Goal: Task Accomplishment & Management: Manage account settings

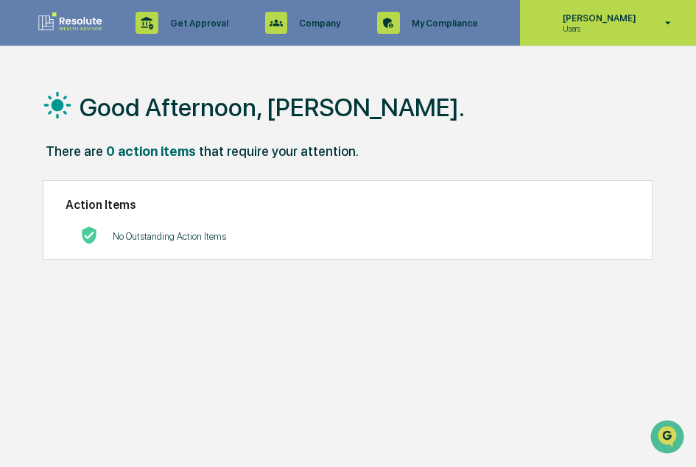
click at [644, 27] on div "[PERSON_NAME] Users" at bounding box center [608, 23] width 176 height 46
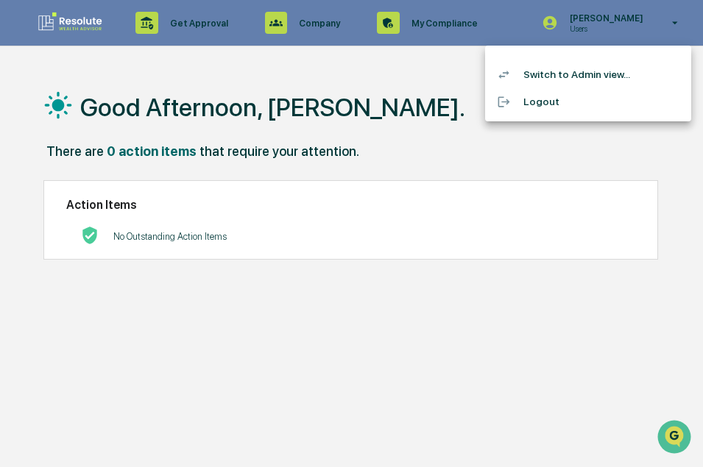
click at [609, 29] on div at bounding box center [351, 233] width 703 height 467
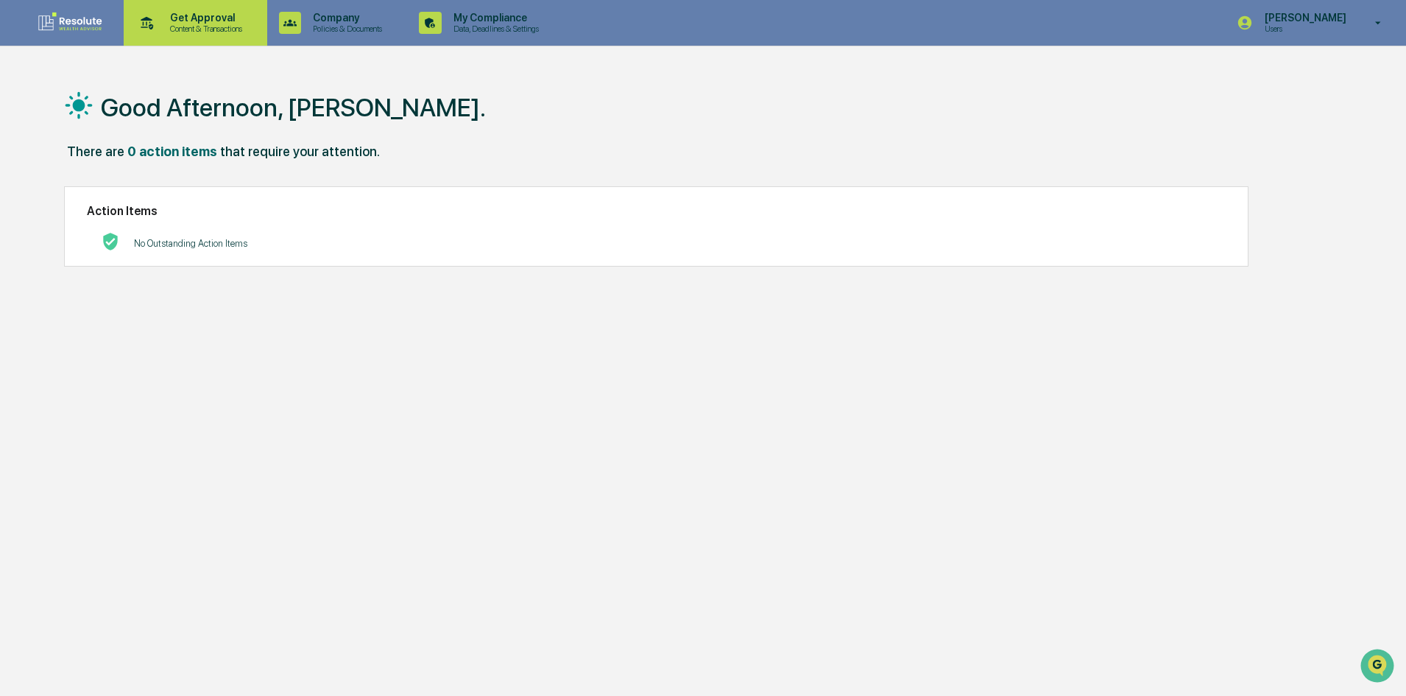
click at [183, 24] on p "Content & Transactions" at bounding box center [203, 29] width 91 height 10
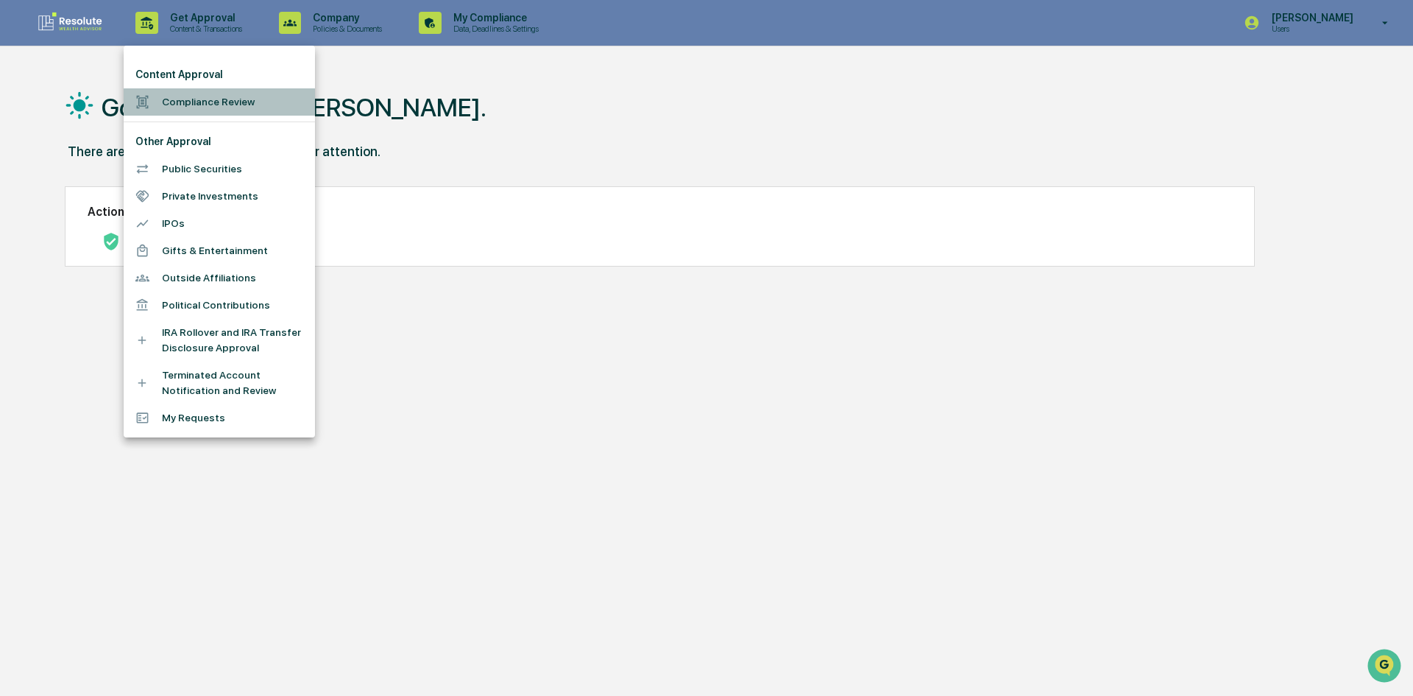
click at [203, 98] on li "Compliance Review" at bounding box center [219, 101] width 191 height 27
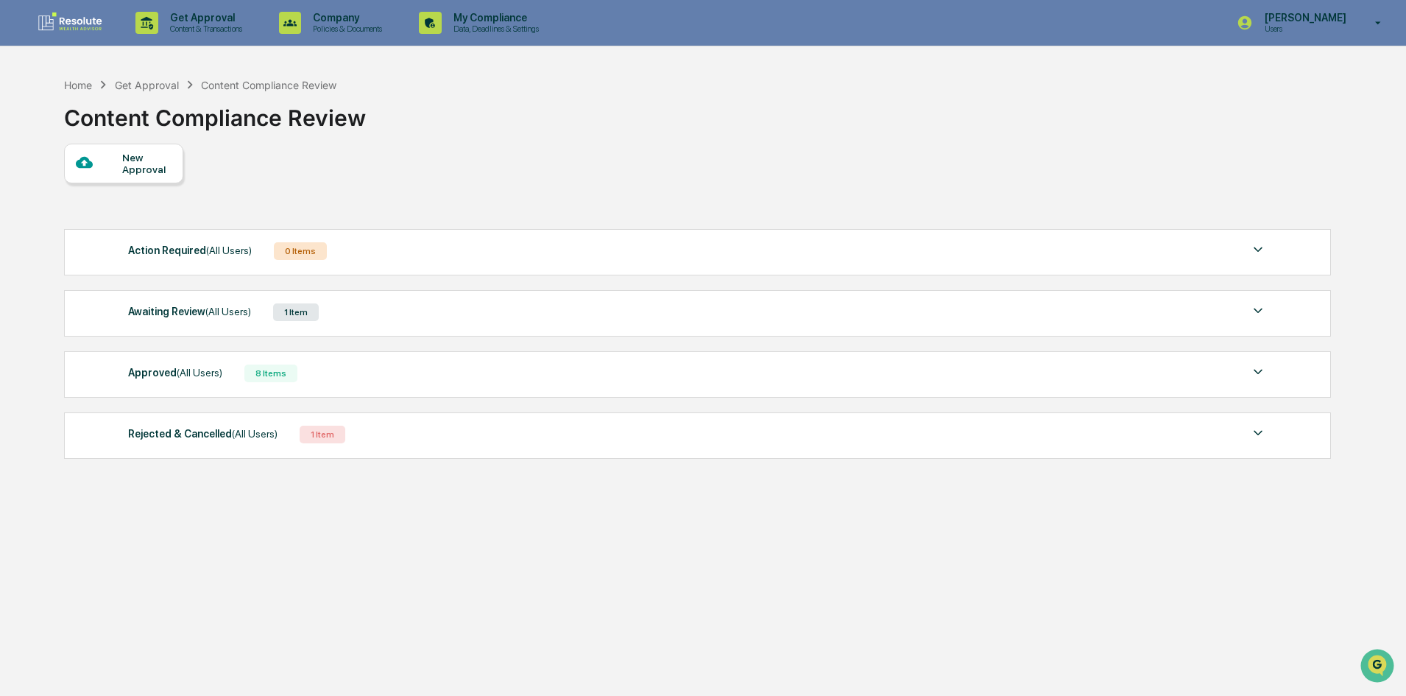
click at [179, 306] on div "Awaiting Review (All Users)" at bounding box center [189, 311] width 123 height 19
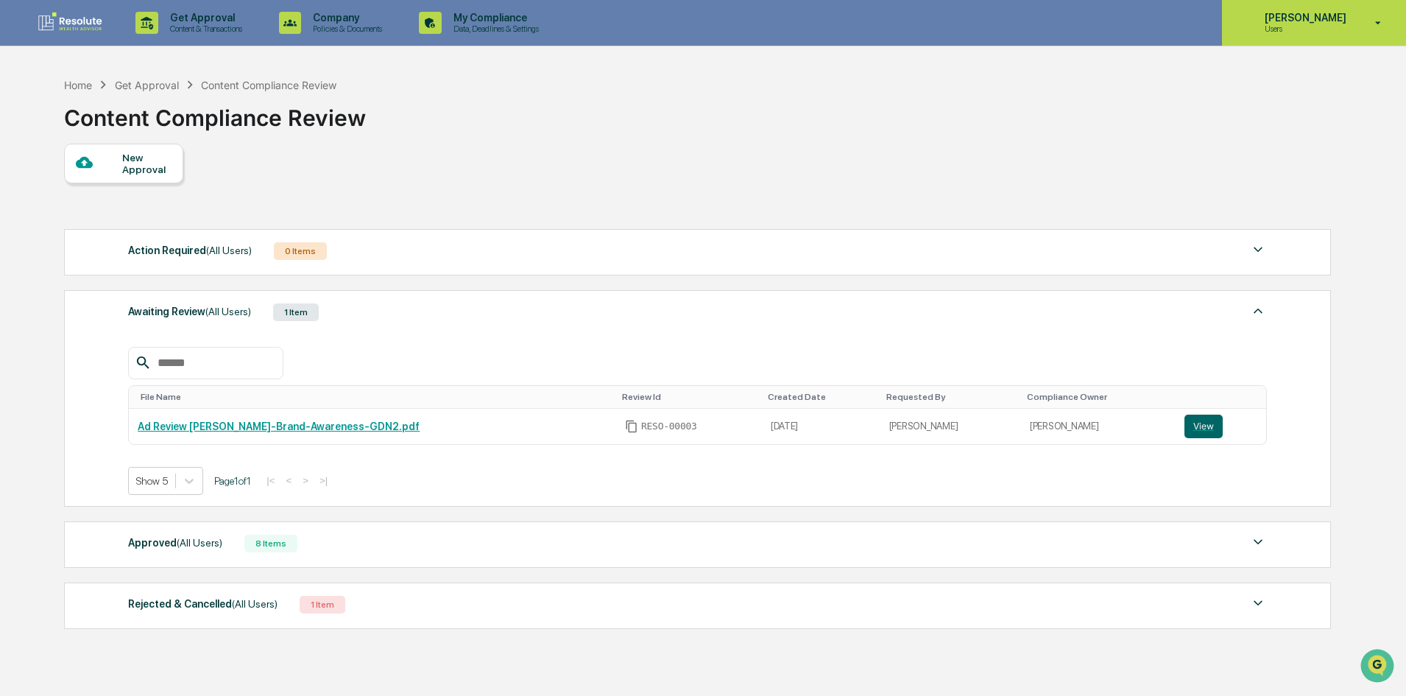
click at [695, 21] on p "[PERSON_NAME]" at bounding box center [1303, 18] width 101 height 12
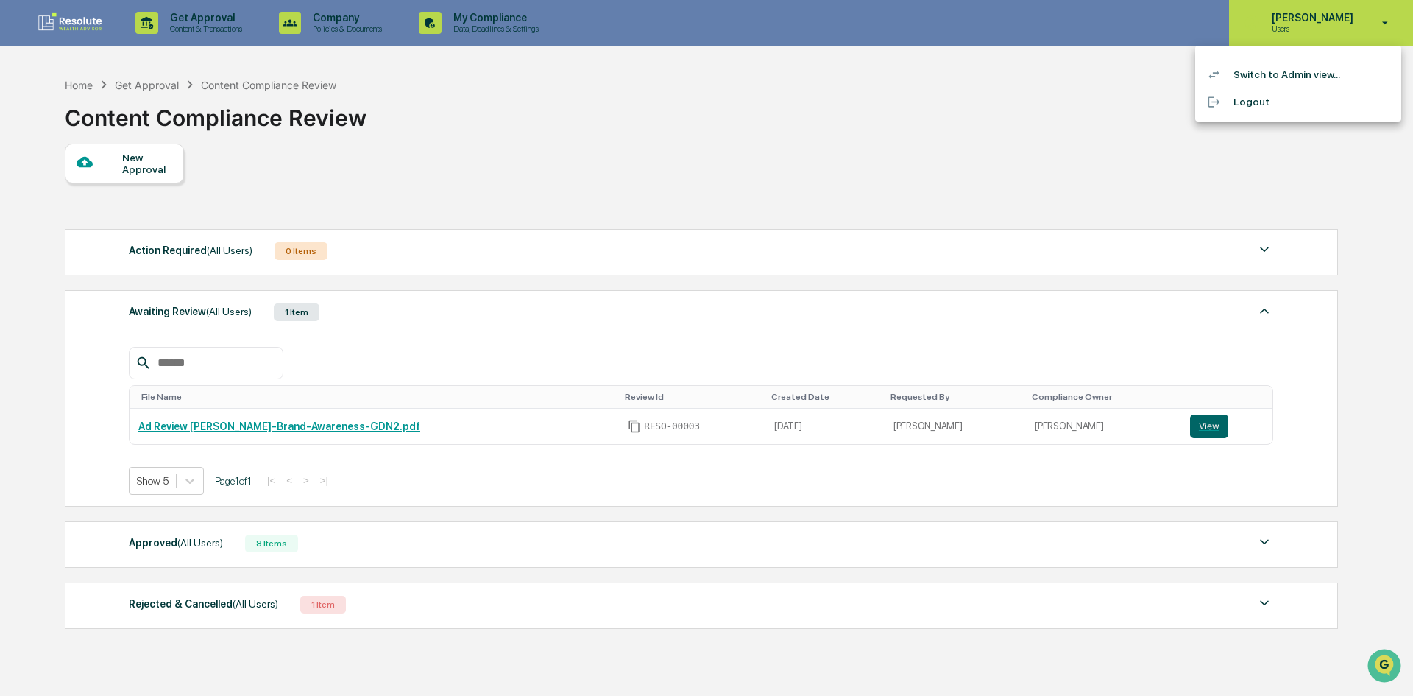
click at [695, 21] on div at bounding box center [706, 348] width 1413 height 696
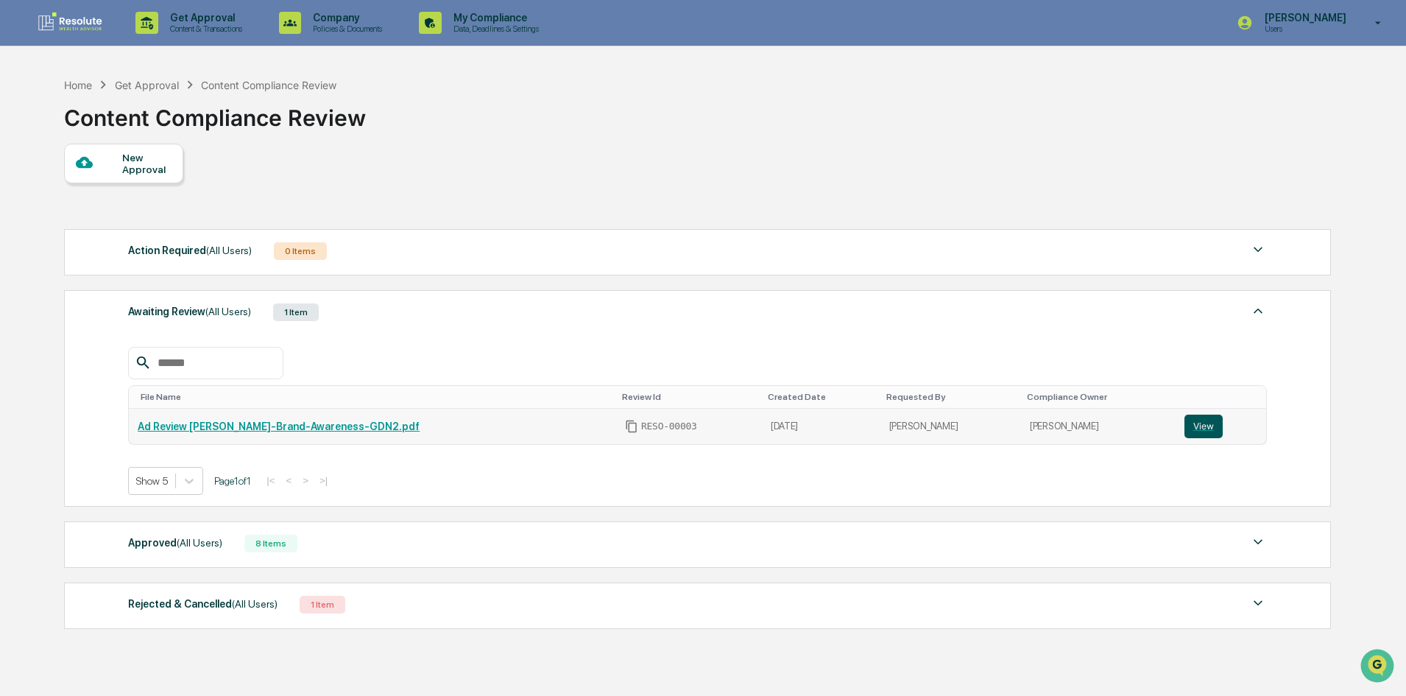
click at [695, 434] on button "View" at bounding box center [1203, 426] width 38 height 24
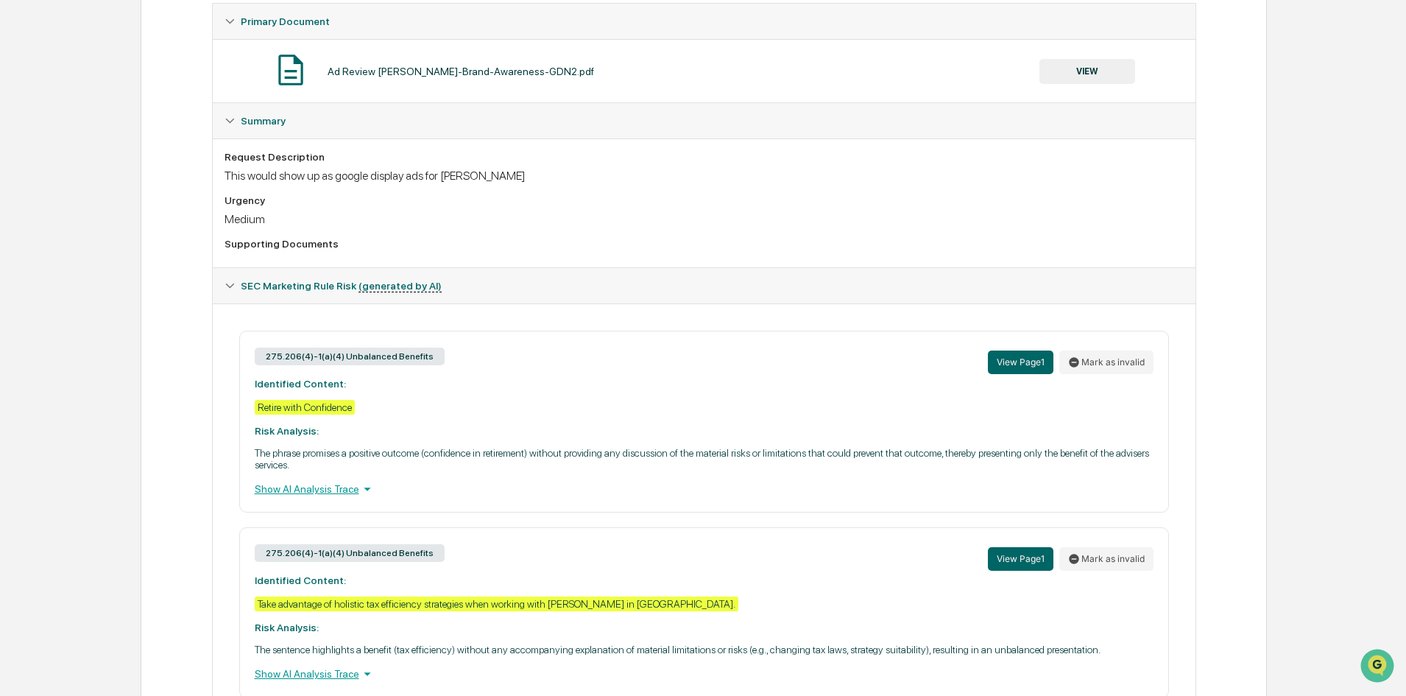
scroll to position [342, 0]
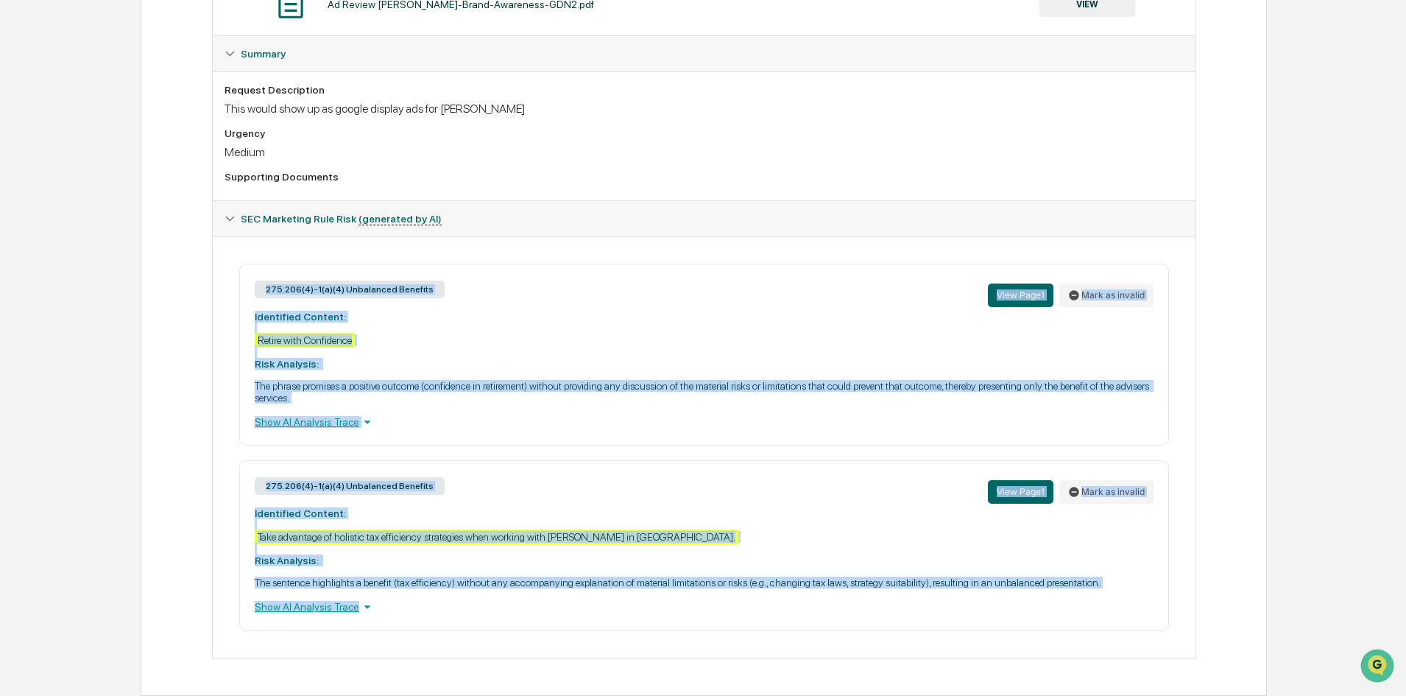
drag, startPoint x: 251, startPoint y: 286, endPoint x: 743, endPoint y: 635, distance: 602.9
click at [743, 635] on div "275.206(4)-1(a)(4) Unbalanced Benefits View Page 1 Mark as invalid Identified C…" at bounding box center [704, 446] width 983 height 421
copy div "275.206(4)-1(a)(4) Unbalanced Benefits View Page 1 Mark as invalid Identified C…"
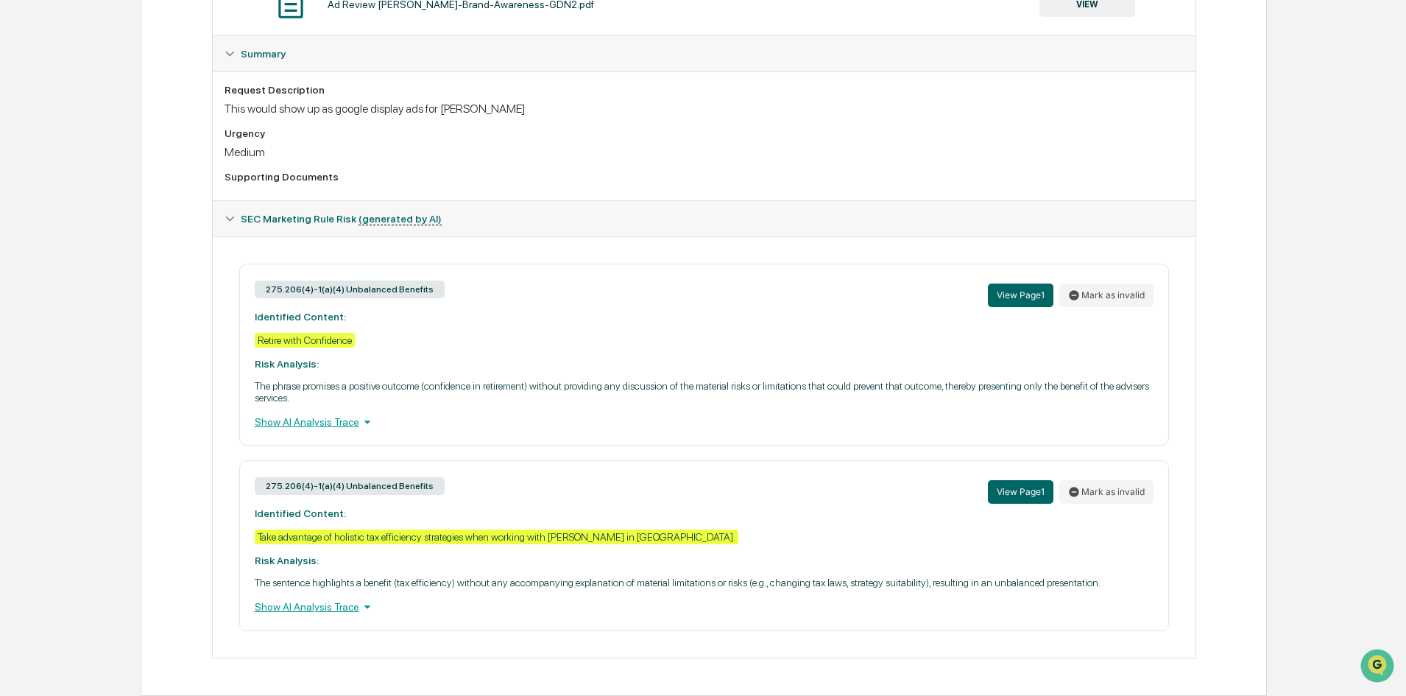
drag, startPoint x: 818, startPoint y: 15, endPoint x: 777, endPoint y: 102, distance: 96.1
click at [818, 26] on div "Ad Review Ryan-Brand-Awareness-GDN2.pdf VIEW" at bounding box center [704, 3] width 983 height 63
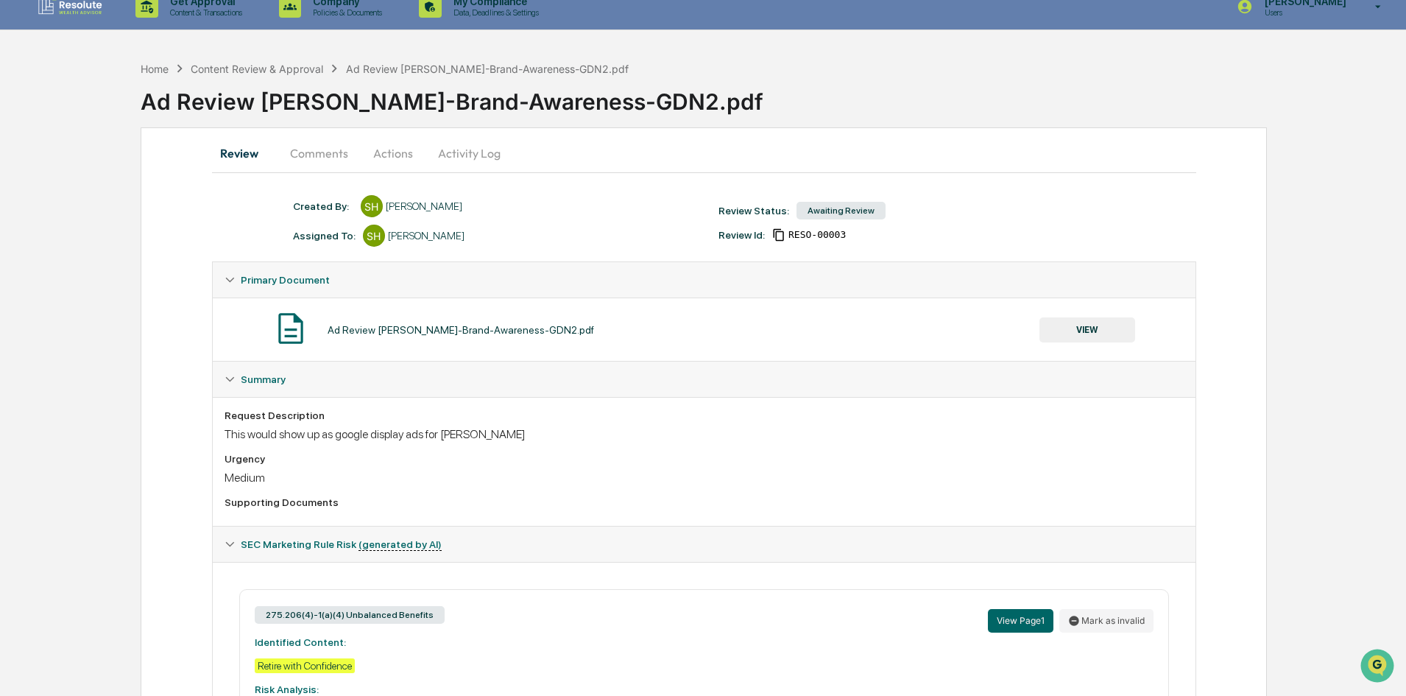
scroll to position [0, 0]
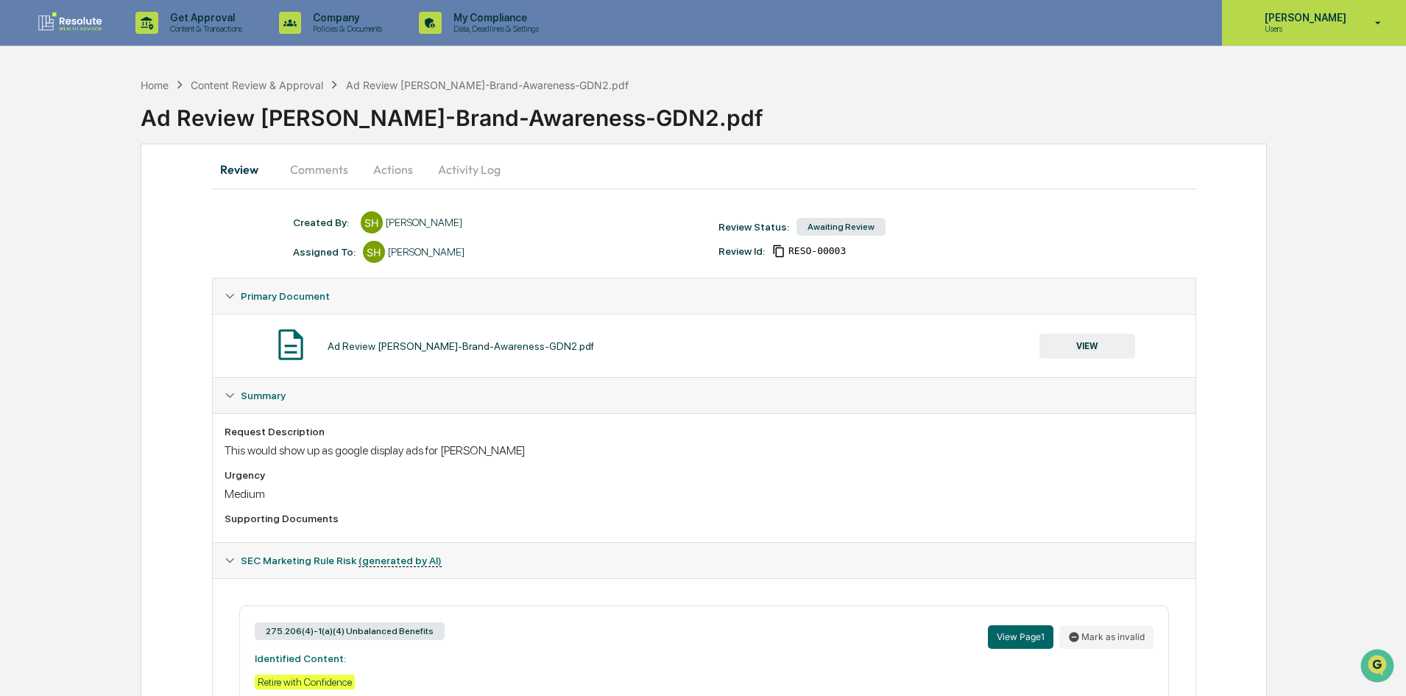
click at [1299, 24] on p "Users" at bounding box center [1303, 29] width 101 height 10
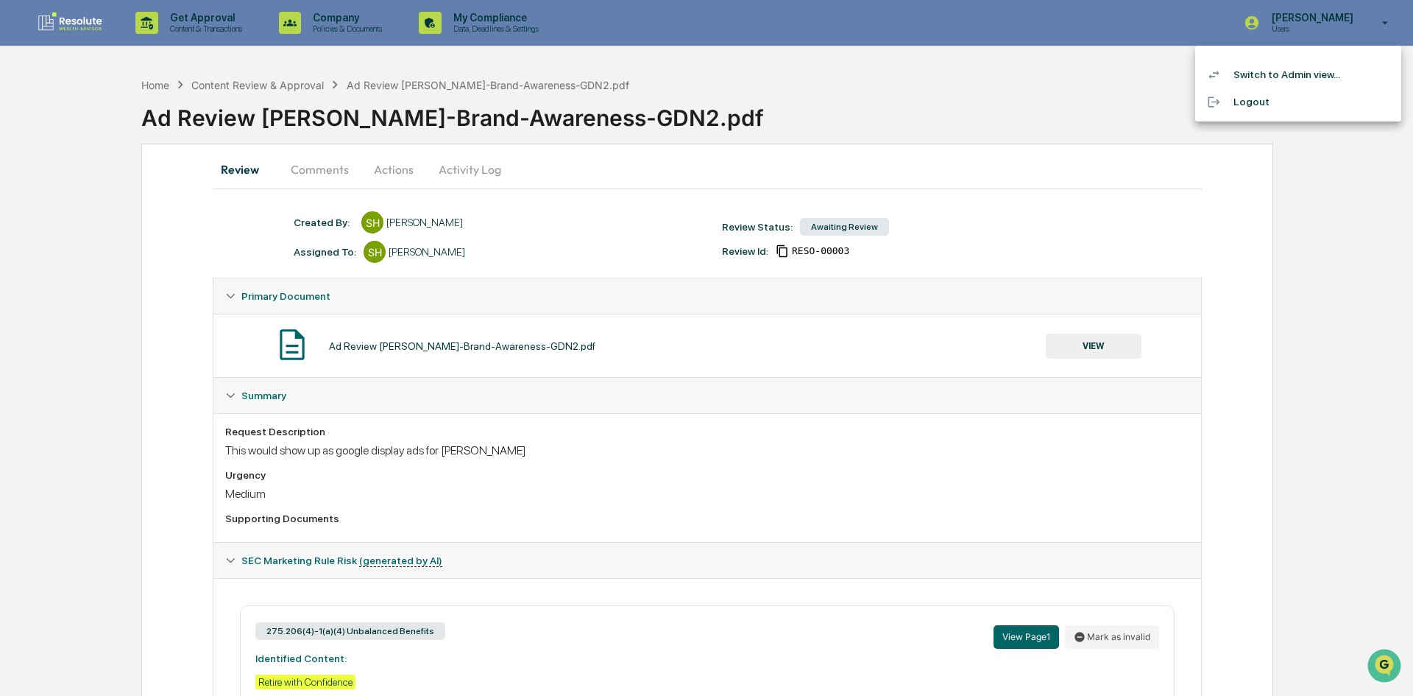
click at [1280, 76] on li "Switch to Admin view..." at bounding box center [1298, 74] width 206 height 27
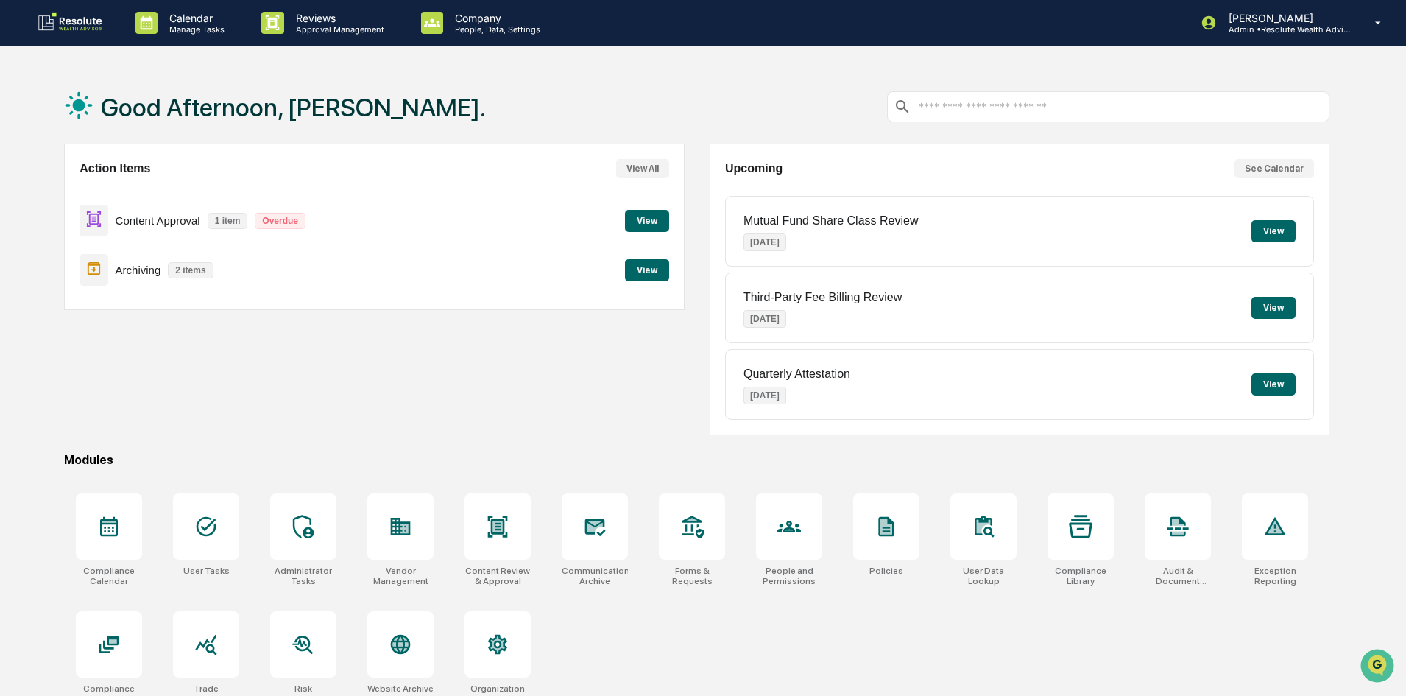
click at [645, 224] on button "View" at bounding box center [647, 221] width 44 height 22
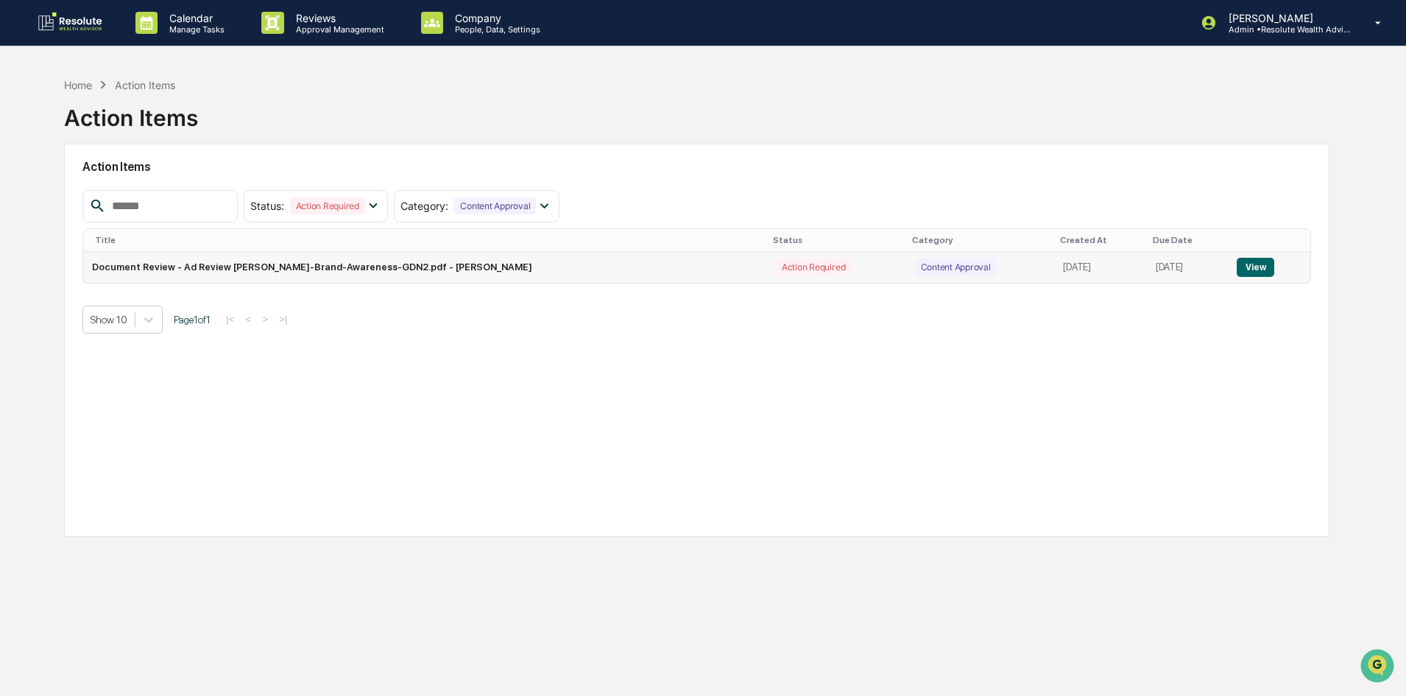
click at [1249, 262] on button "View" at bounding box center [1256, 267] width 38 height 19
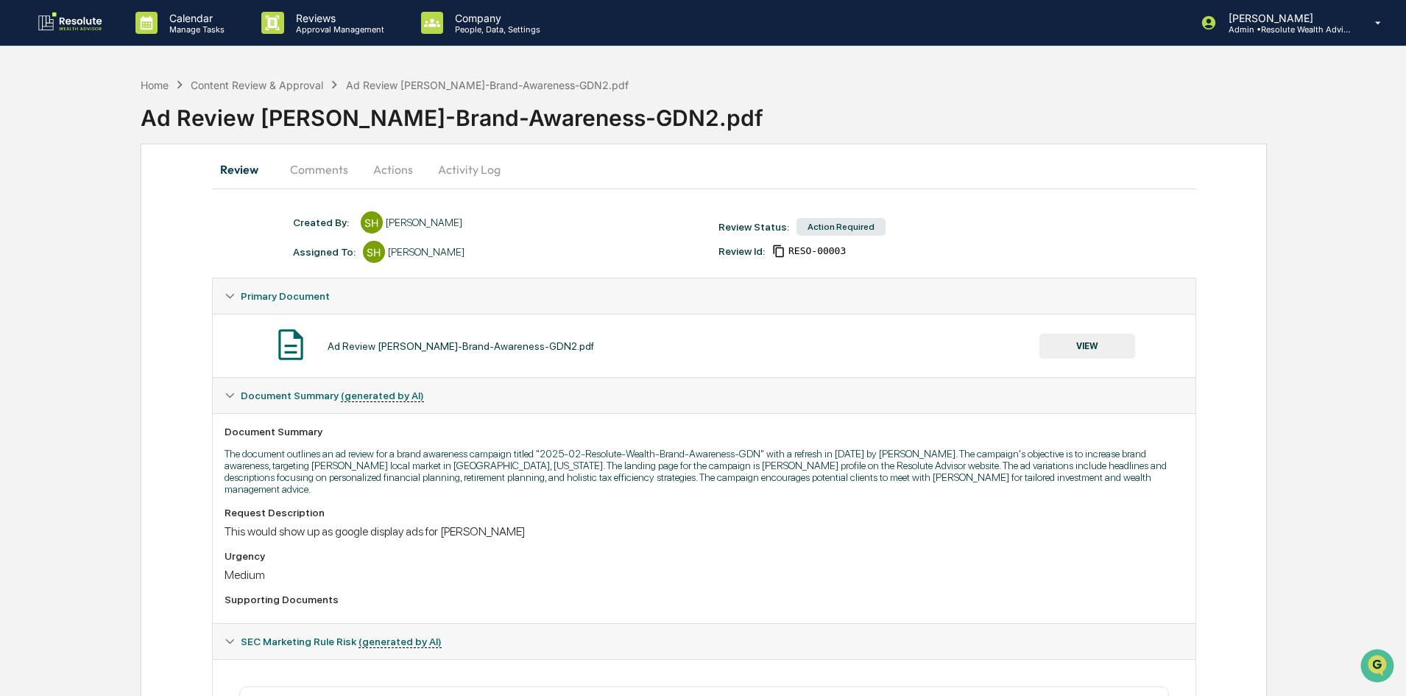
click at [399, 174] on button "Actions" at bounding box center [393, 169] width 66 height 35
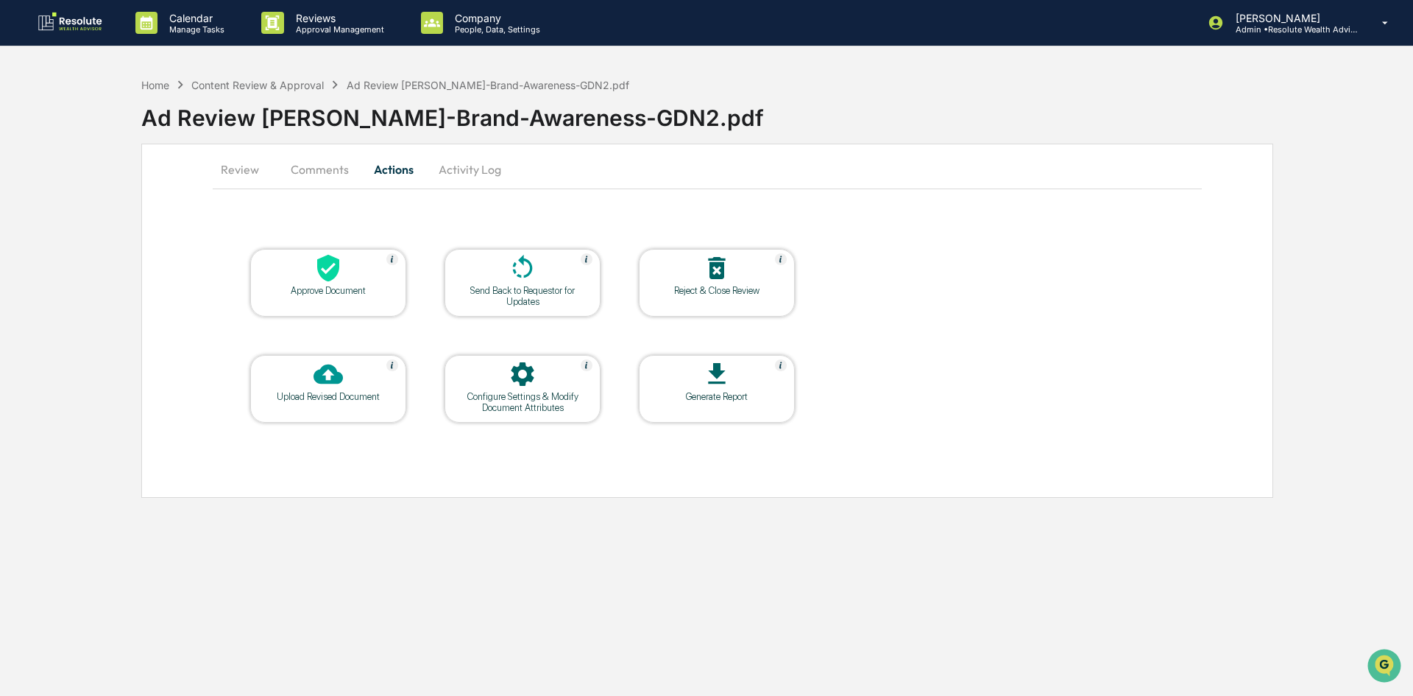
click at [503, 277] on div at bounding box center [522, 269] width 147 height 32
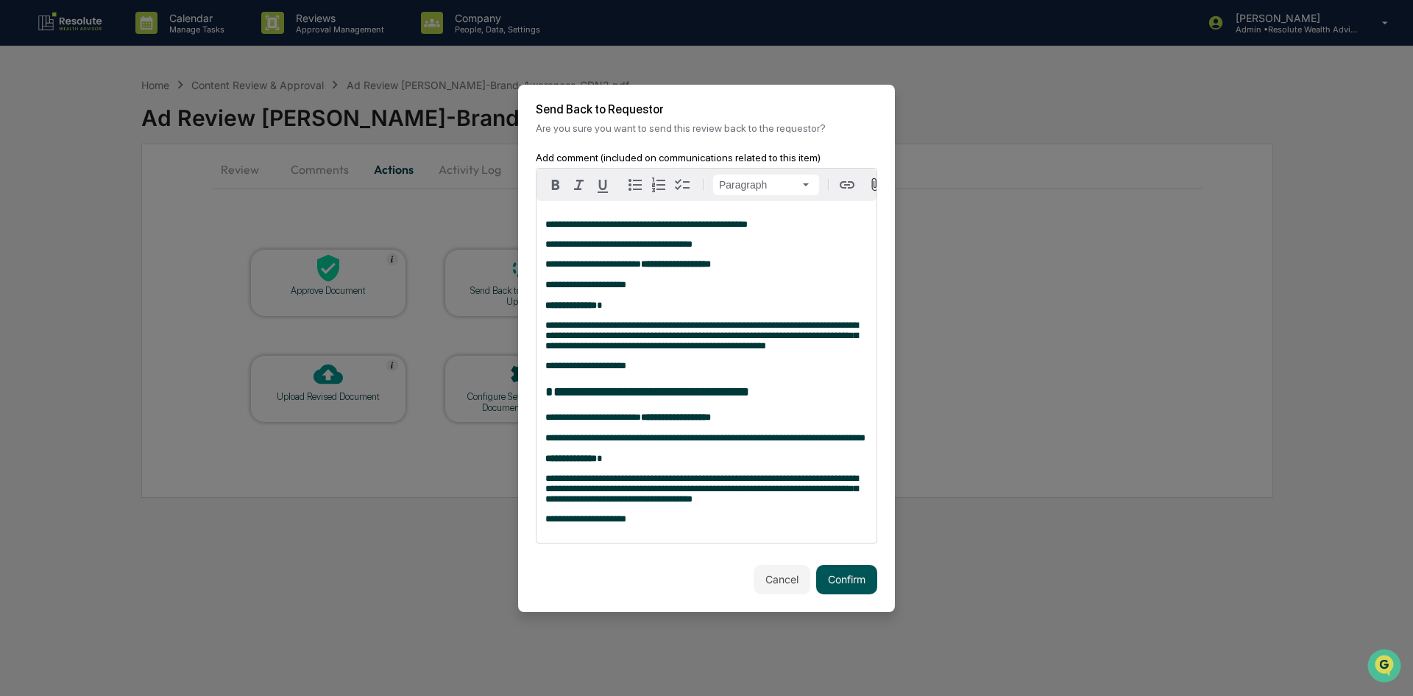
click at [851, 594] on button "Confirm" at bounding box center [846, 579] width 61 height 29
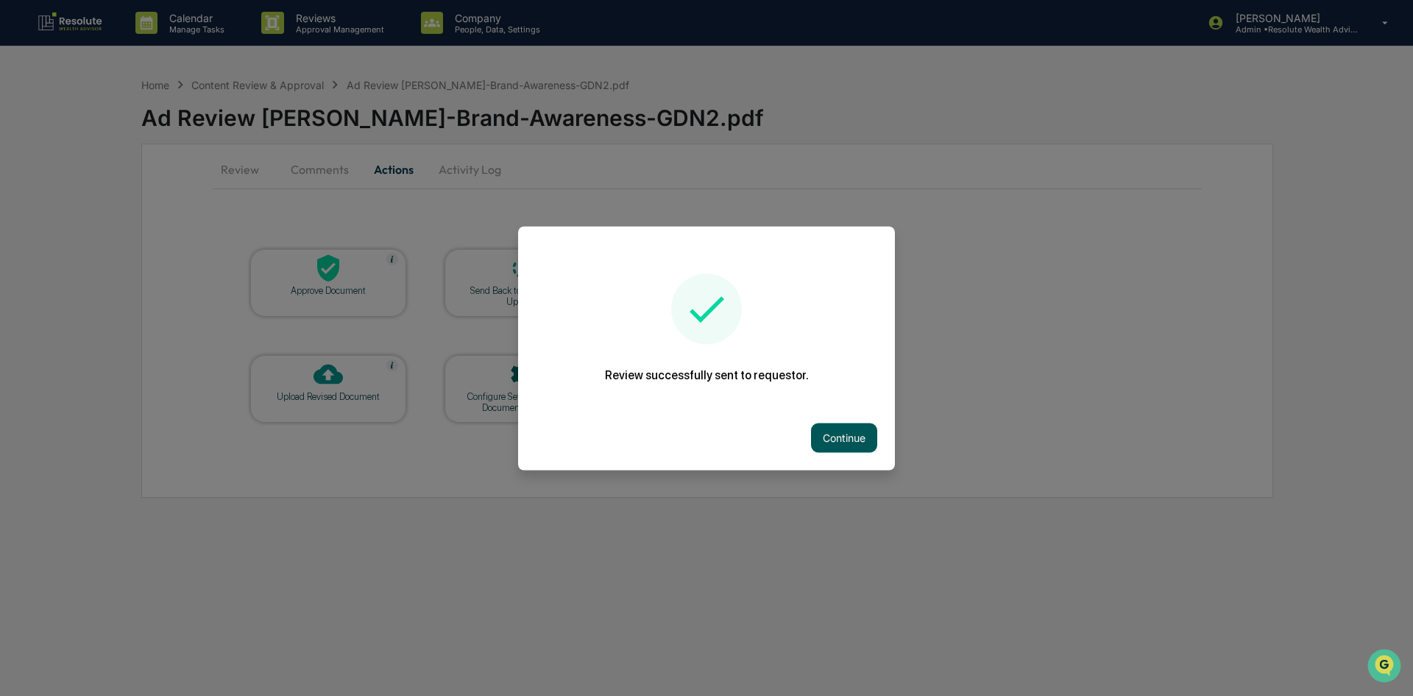
click at [839, 445] on button "Continue" at bounding box center [844, 437] width 66 height 29
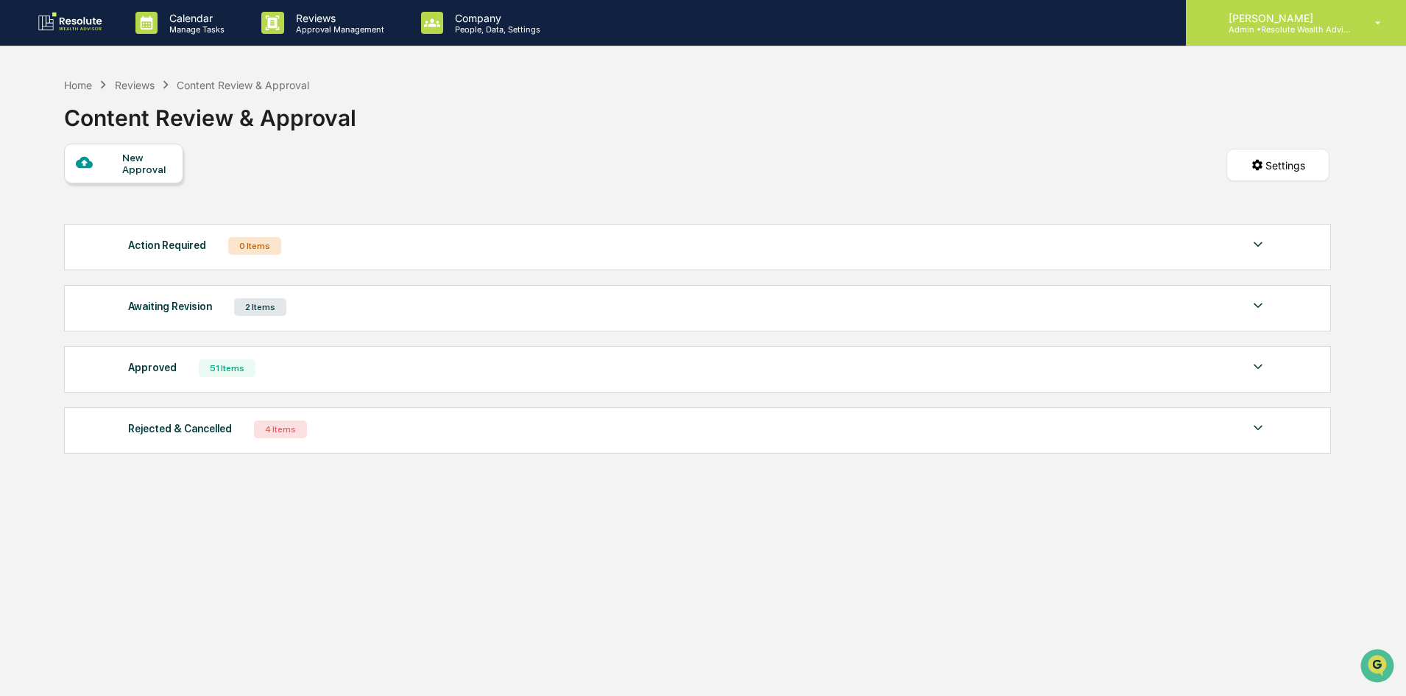
click at [1284, 32] on p "Admin • Resolute Wealth Advisor" at bounding box center [1285, 29] width 137 height 10
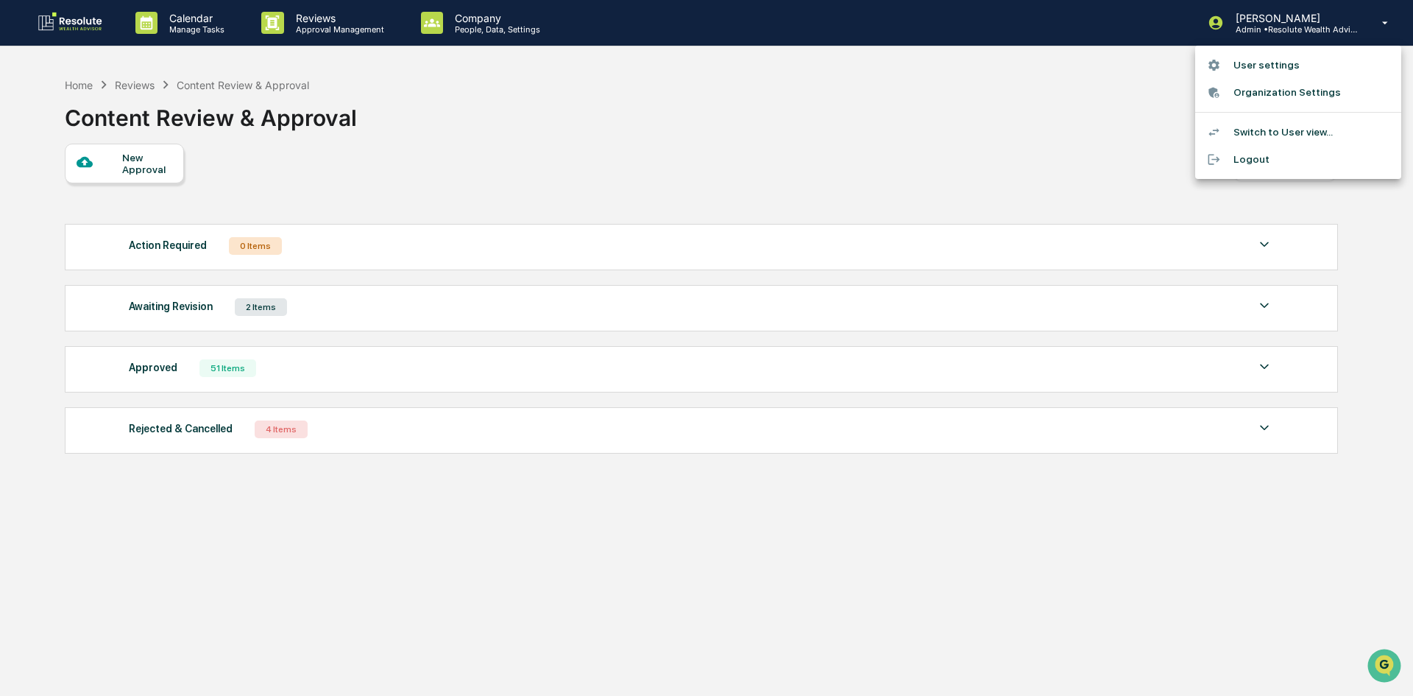
click at [1245, 130] on li "Switch to User view..." at bounding box center [1298, 132] width 206 height 27
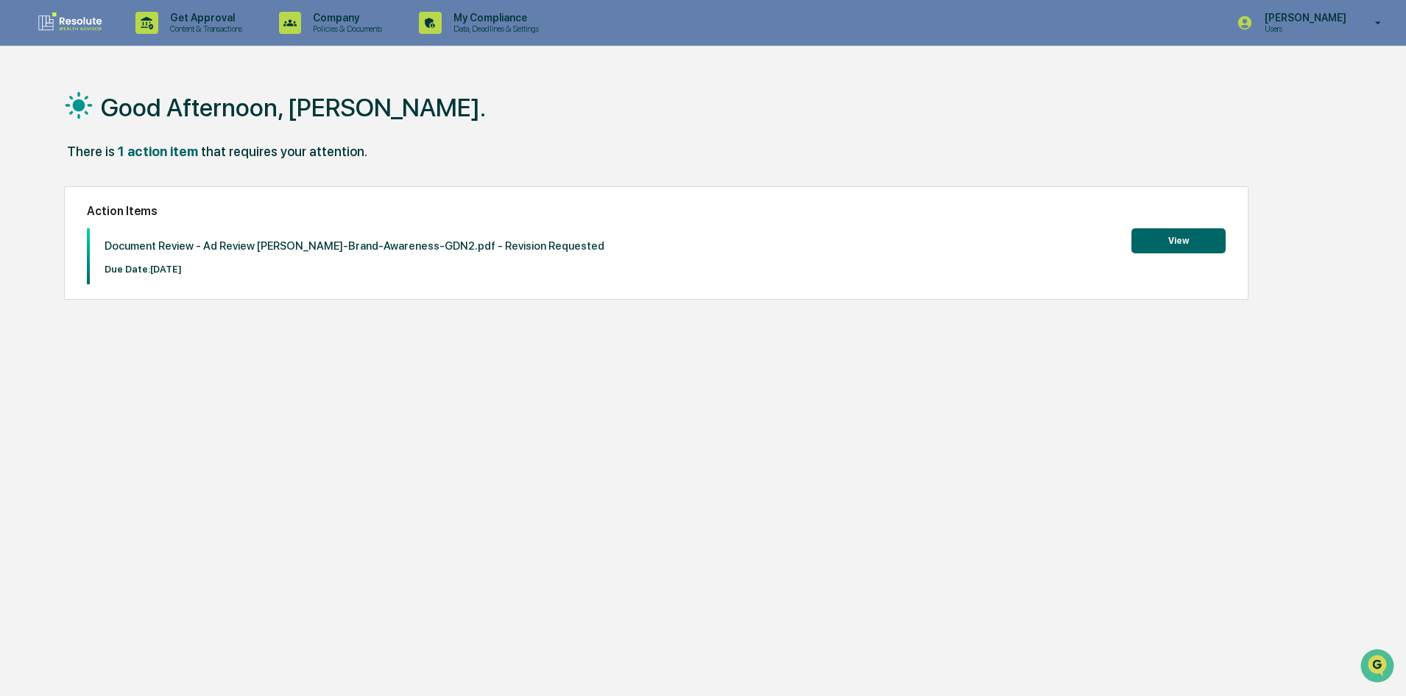
click at [1170, 238] on button "View" at bounding box center [1178, 240] width 94 height 25
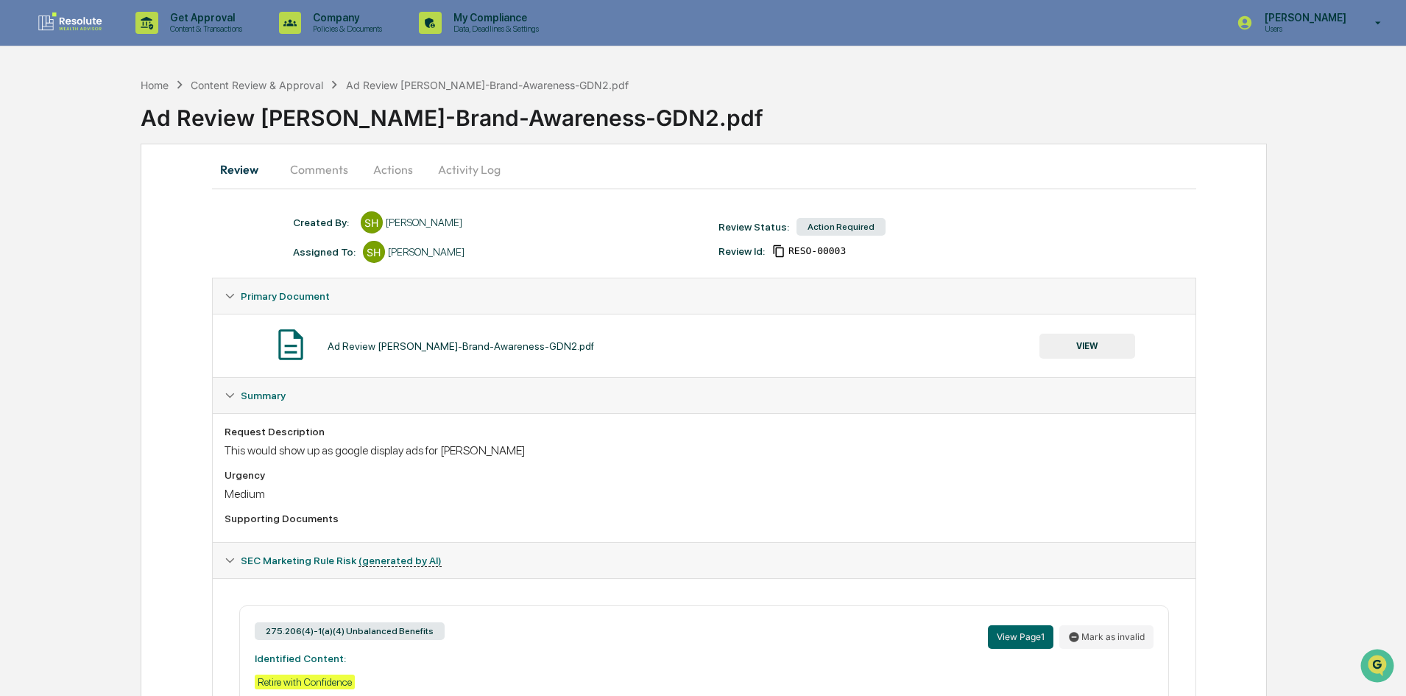
click at [403, 161] on button "Actions" at bounding box center [393, 169] width 66 height 35
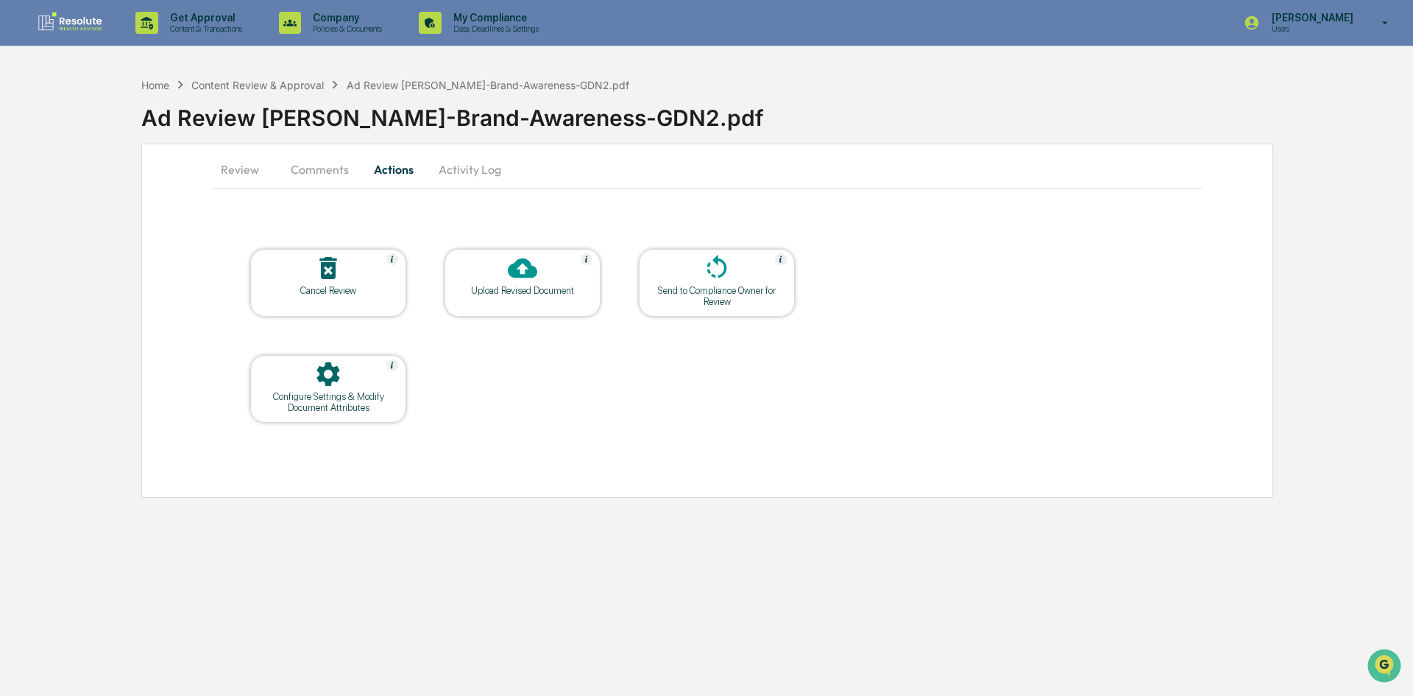
click at [524, 278] on icon at bounding box center [522, 267] width 29 height 29
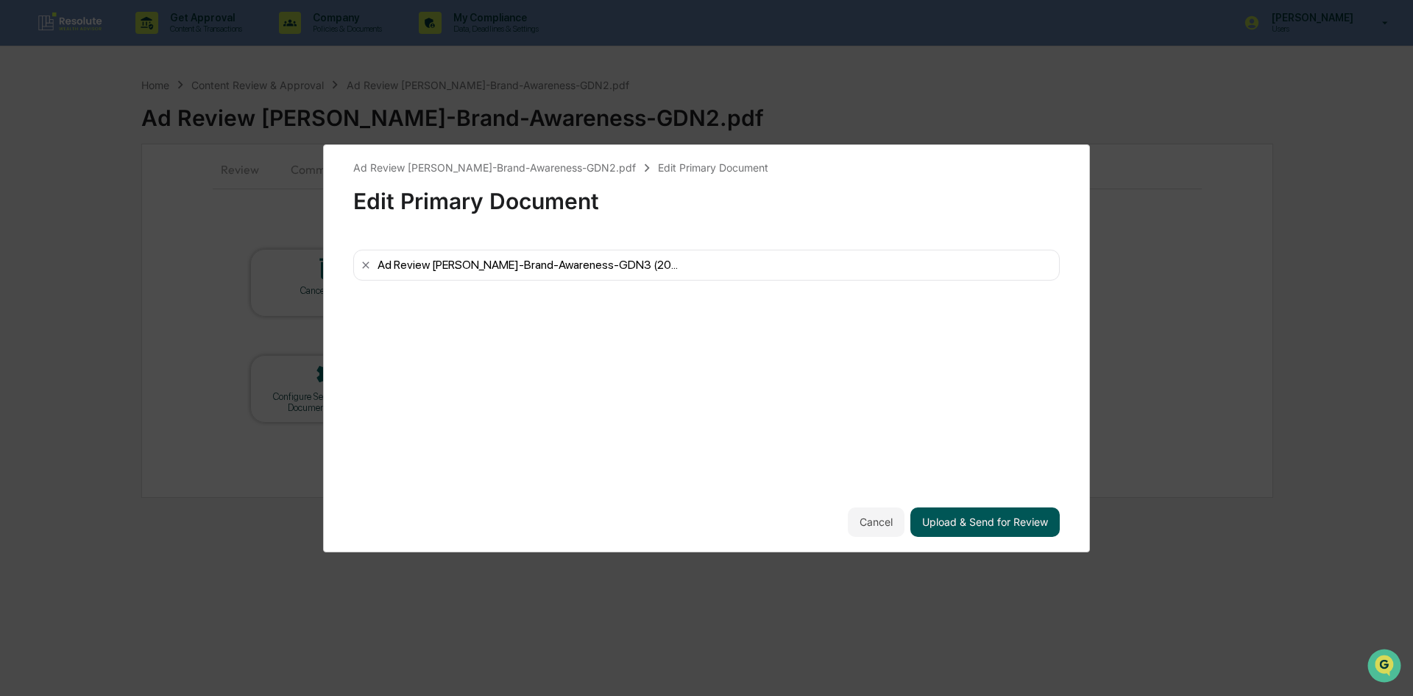
click at [962, 516] on button "Upload & Send for Review" at bounding box center [985, 521] width 149 height 29
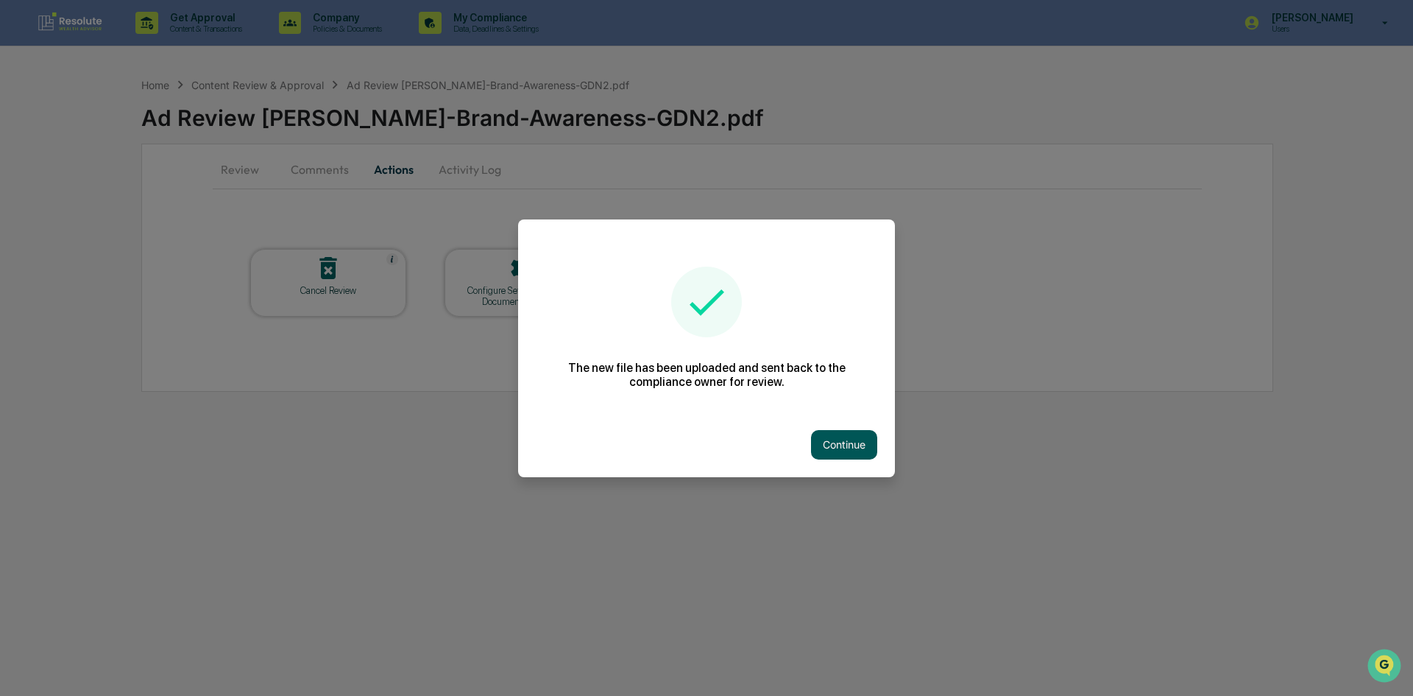
click at [849, 439] on button "Continue" at bounding box center [844, 444] width 66 height 29
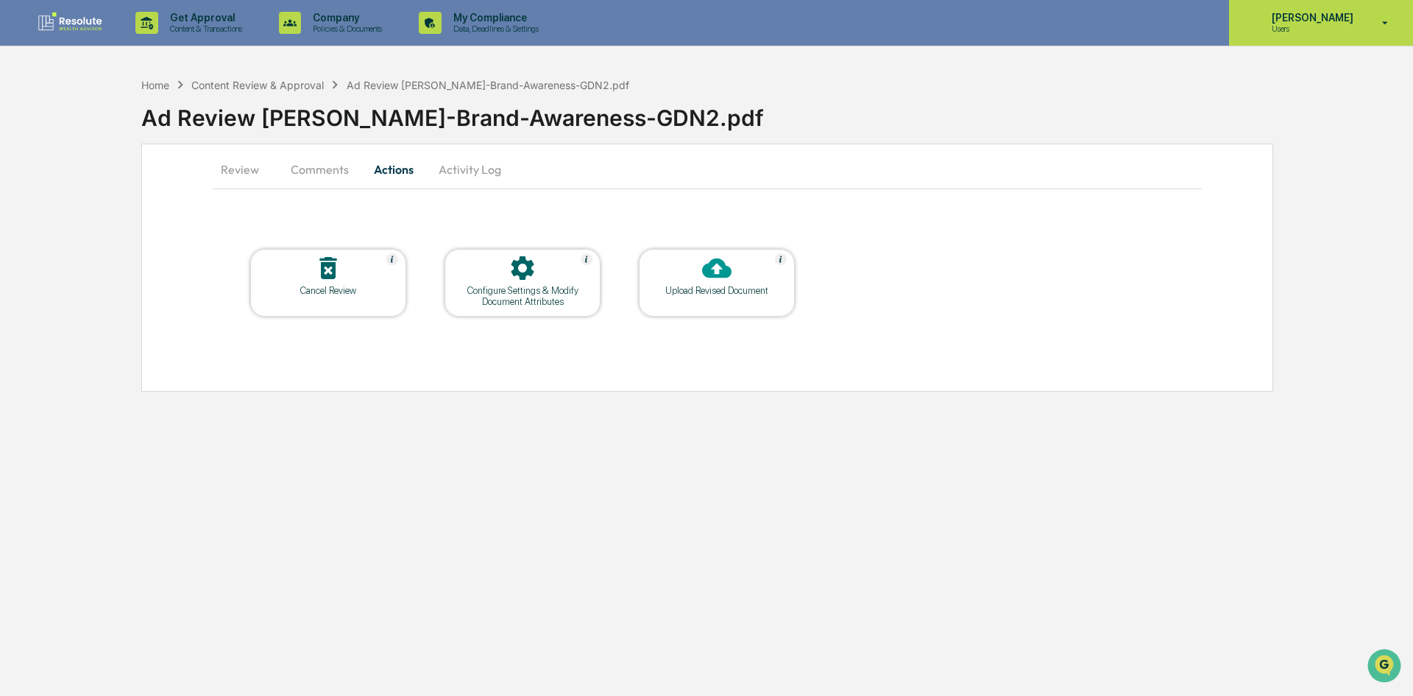
click at [1304, 19] on p "[PERSON_NAME]" at bounding box center [1310, 18] width 101 height 12
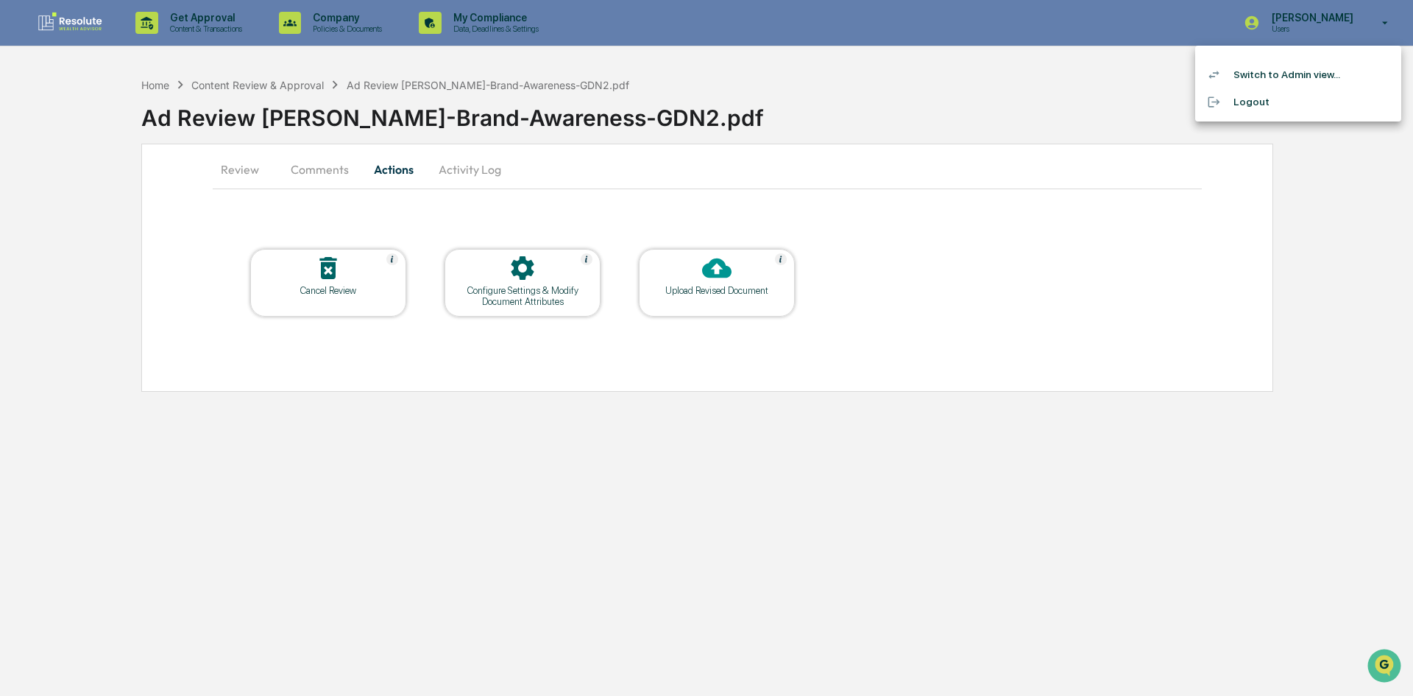
click at [1248, 80] on li "Switch to Admin view..." at bounding box center [1298, 74] width 206 height 27
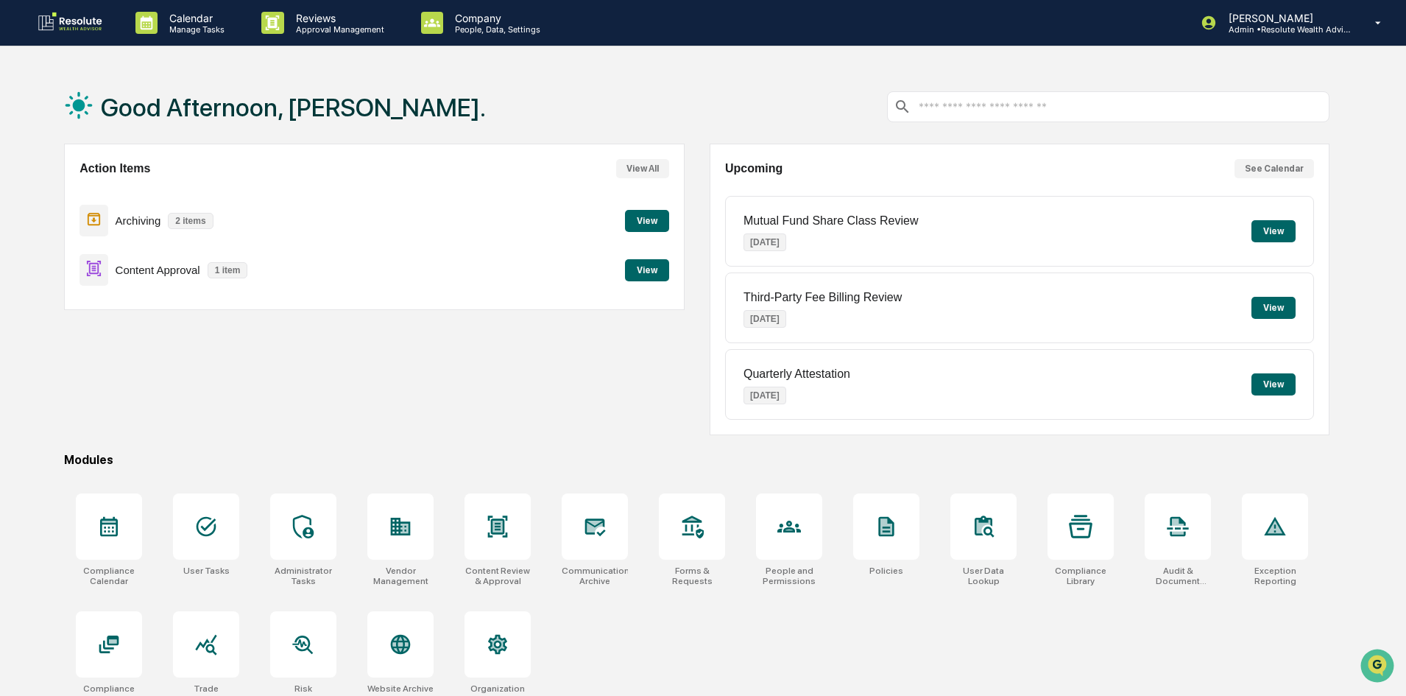
click at [660, 272] on button "View" at bounding box center [647, 270] width 44 height 22
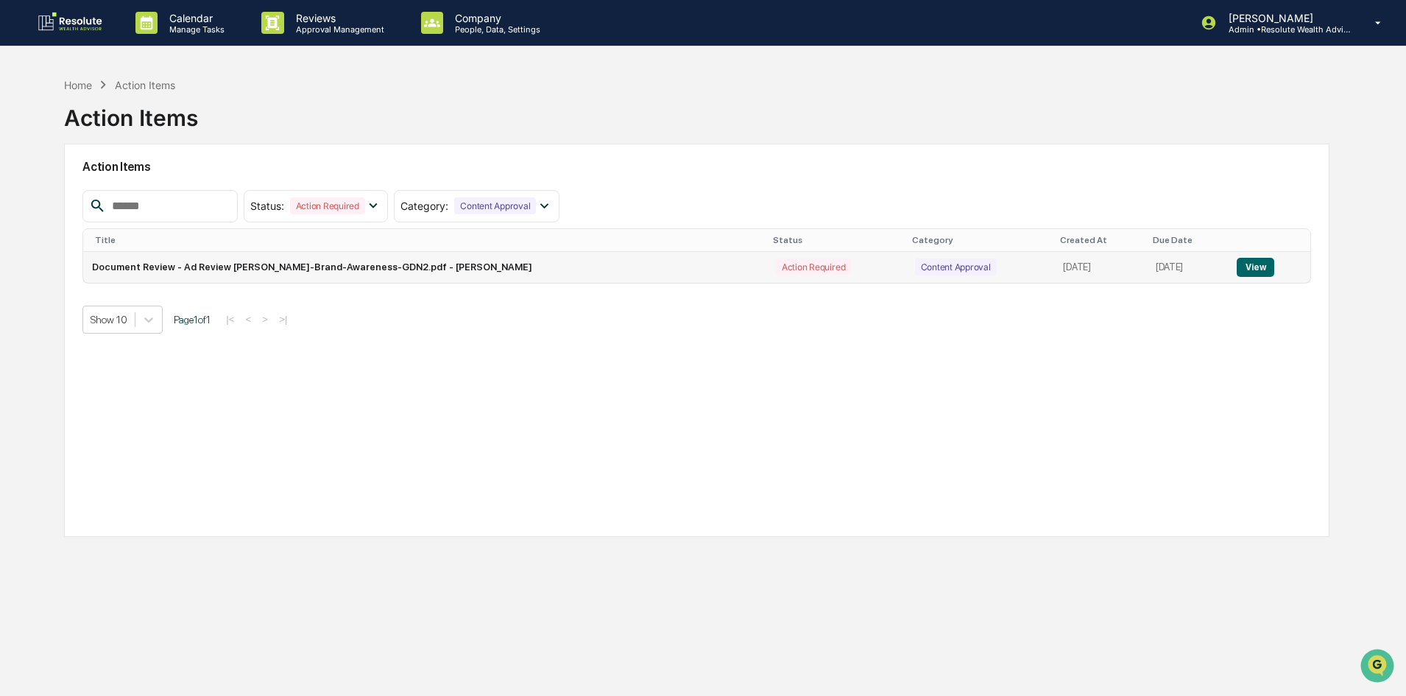
click at [1245, 266] on button "View" at bounding box center [1256, 267] width 38 height 19
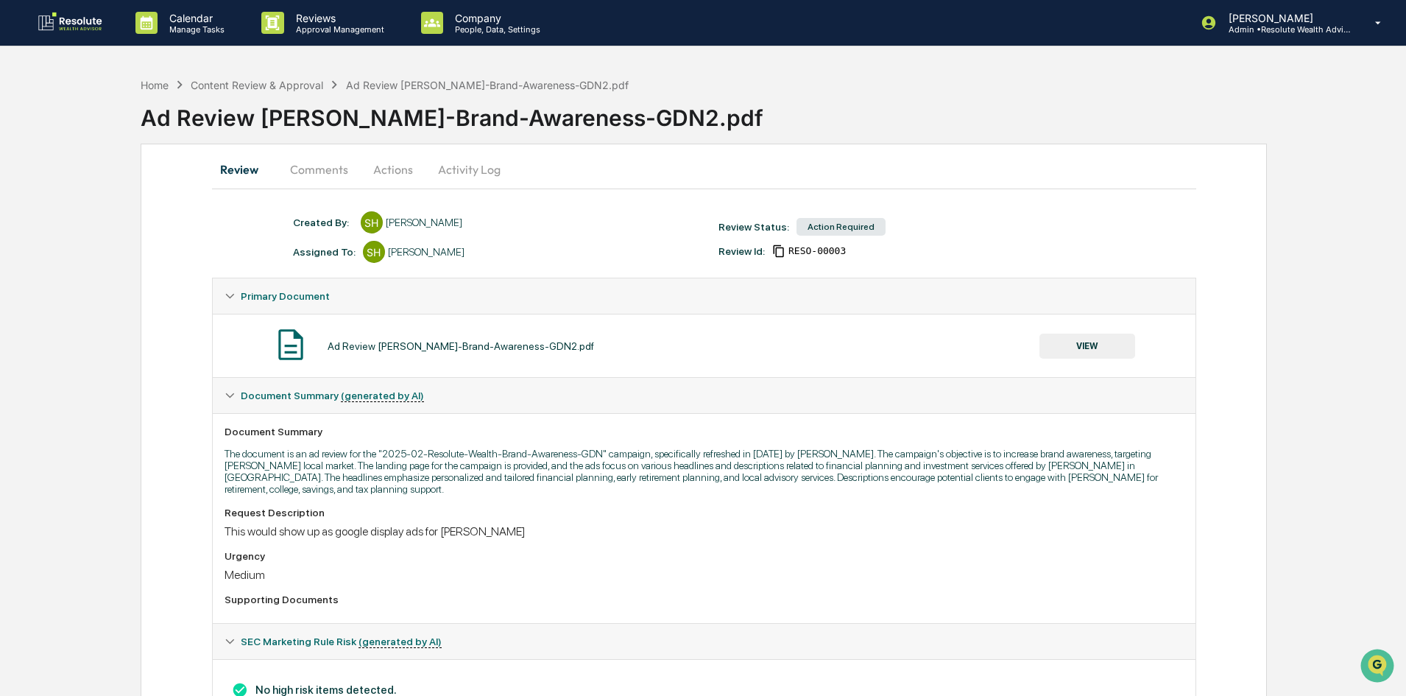
click at [386, 160] on button "Actions" at bounding box center [393, 169] width 66 height 35
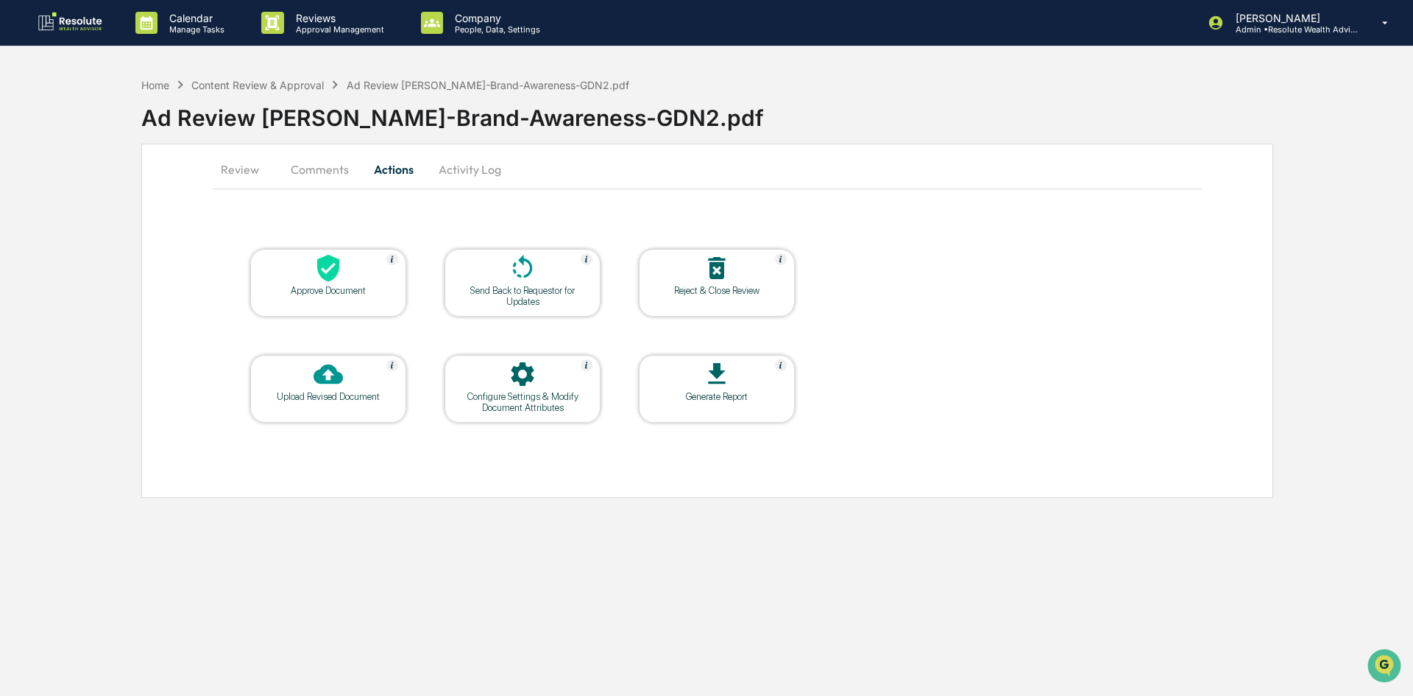
click at [331, 261] on icon at bounding box center [328, 268] width 22 height 27
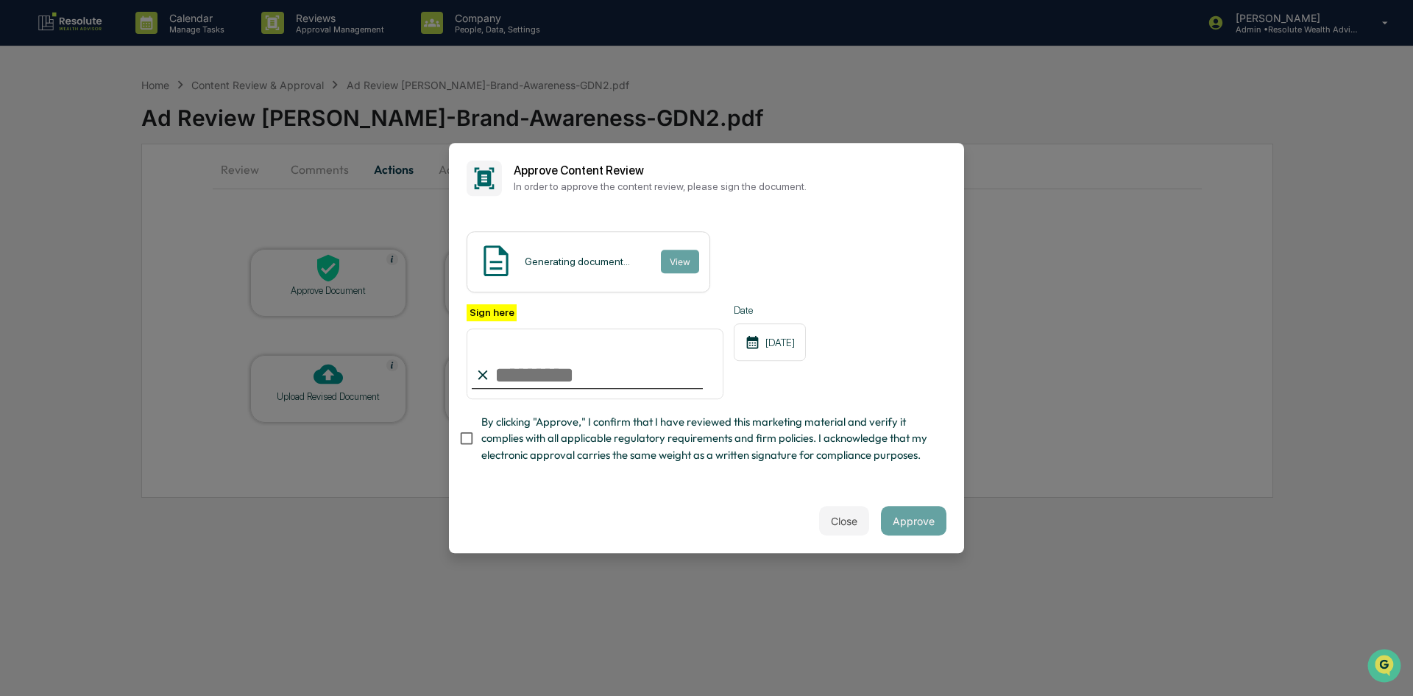
click at [519, 384] on input "Sign here" at bounding box center [595, 363] width 257 height 71
type input "*"
click at [519, 384] on input "Sign here" at bounding box center [595, 363] width 257 height 71
type input "*"
click at [508, 378] on input "Sign here" at bounding box center [595, 363] width 257 height 71
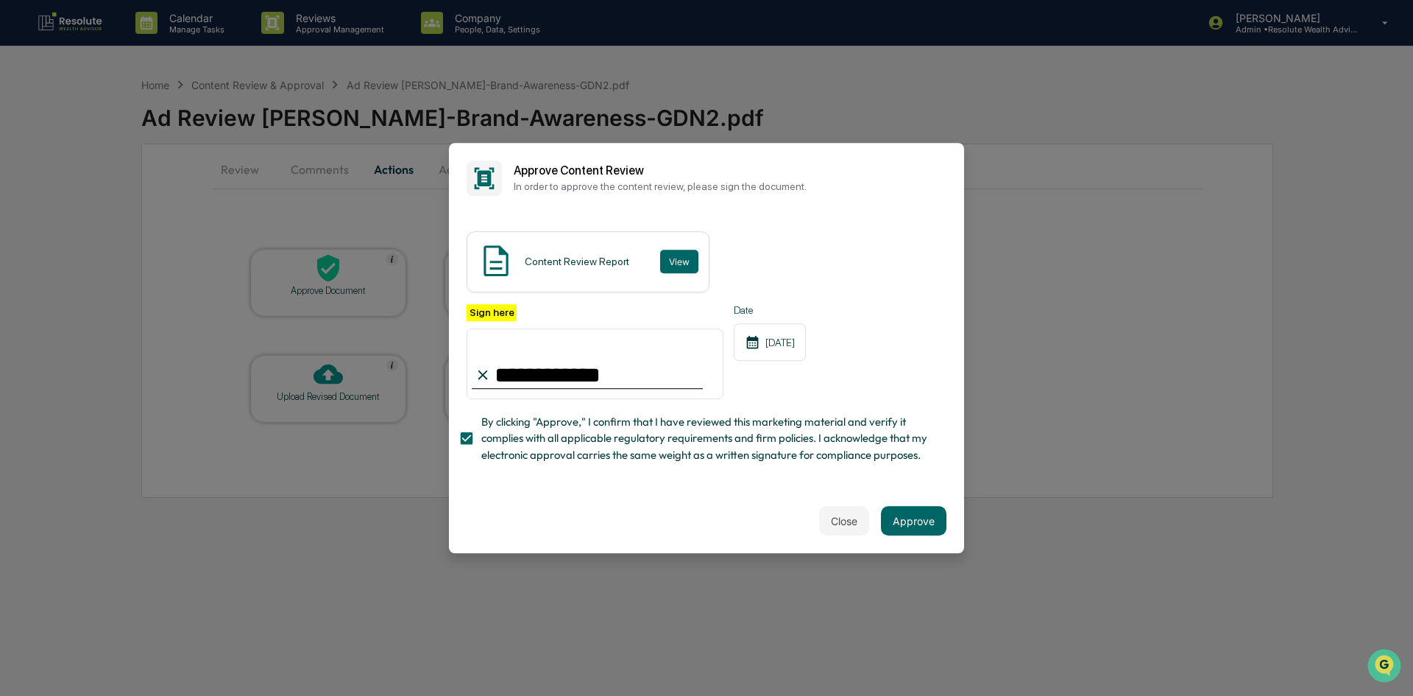
type input "**********"
click at [914, 403] on div "**********" at bounding box center [707, 387] width 480 height 167
click at [925, 524] on button "Approve" at bounding box center [914, 520] width 66 height 29
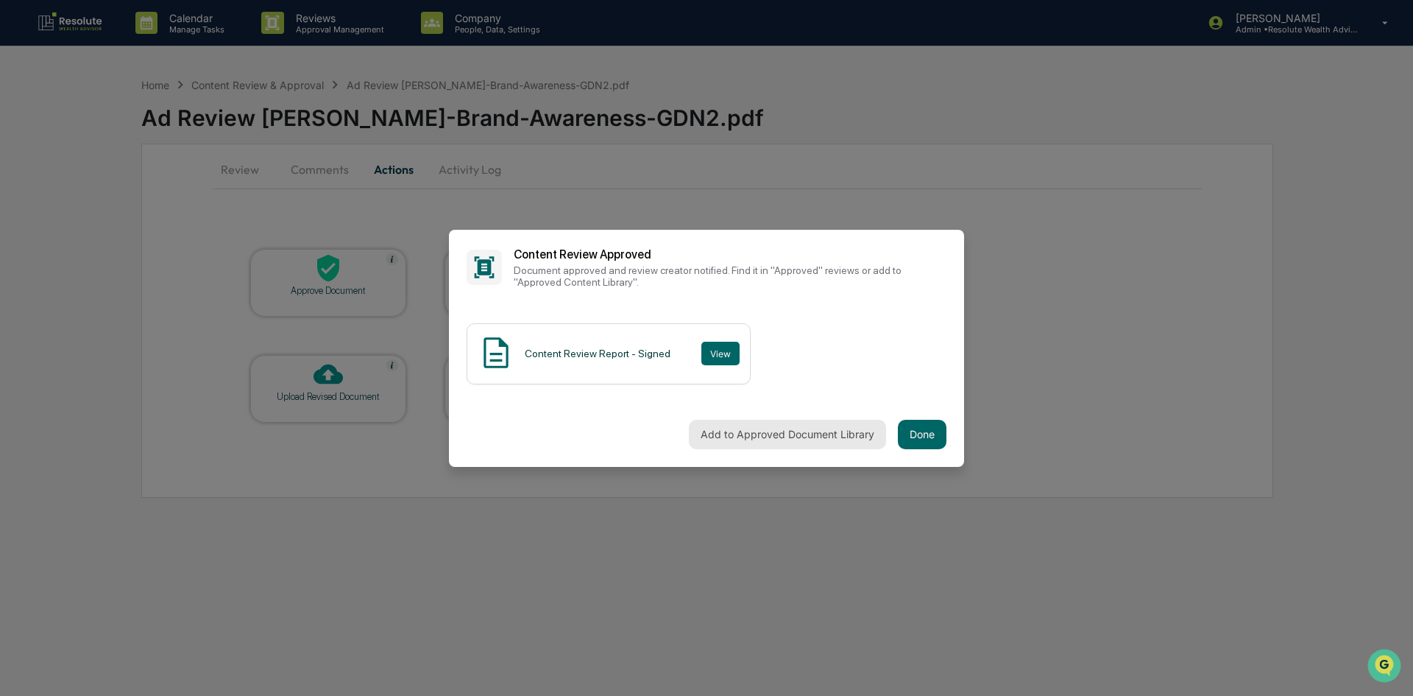
click at [845, 434] on button "Add to Approved Document Library" at bounding box center [787, 434] width 197 height 29
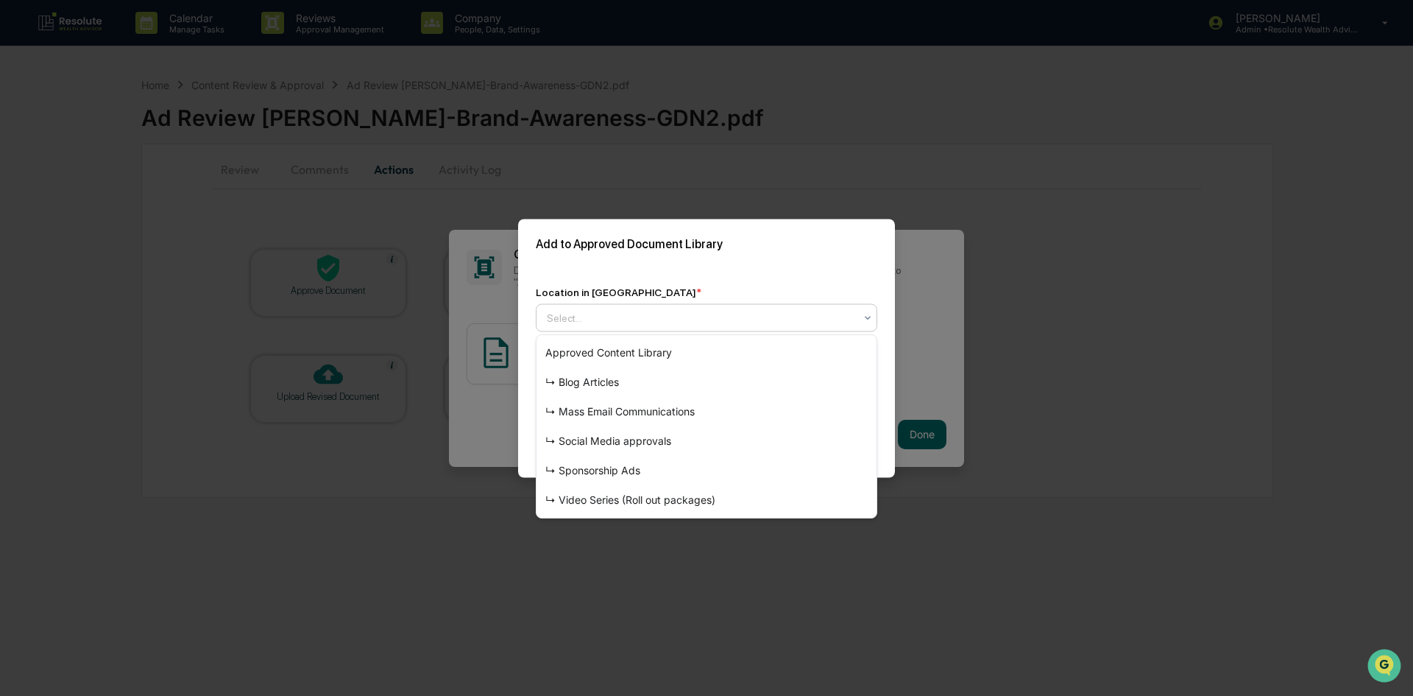
click at [649, 320] on div at bounding box center [701, 317] width 308 height 15
click at [633, 443] on div "↳ Social Media approvals" at bounding box center [707, 440] width 340 height 29
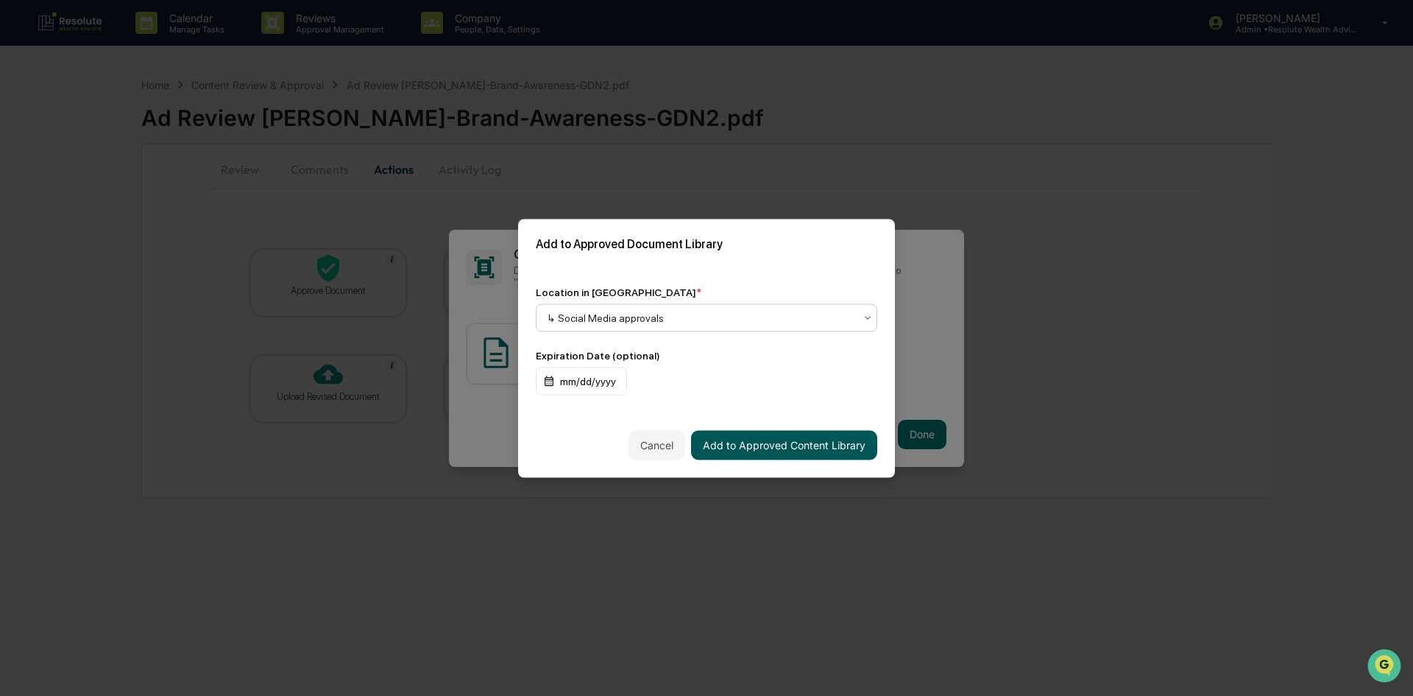
click at [732, 445] on button "Add to Approved Content Library" at bounding box center [784, 444] width 186 height 29
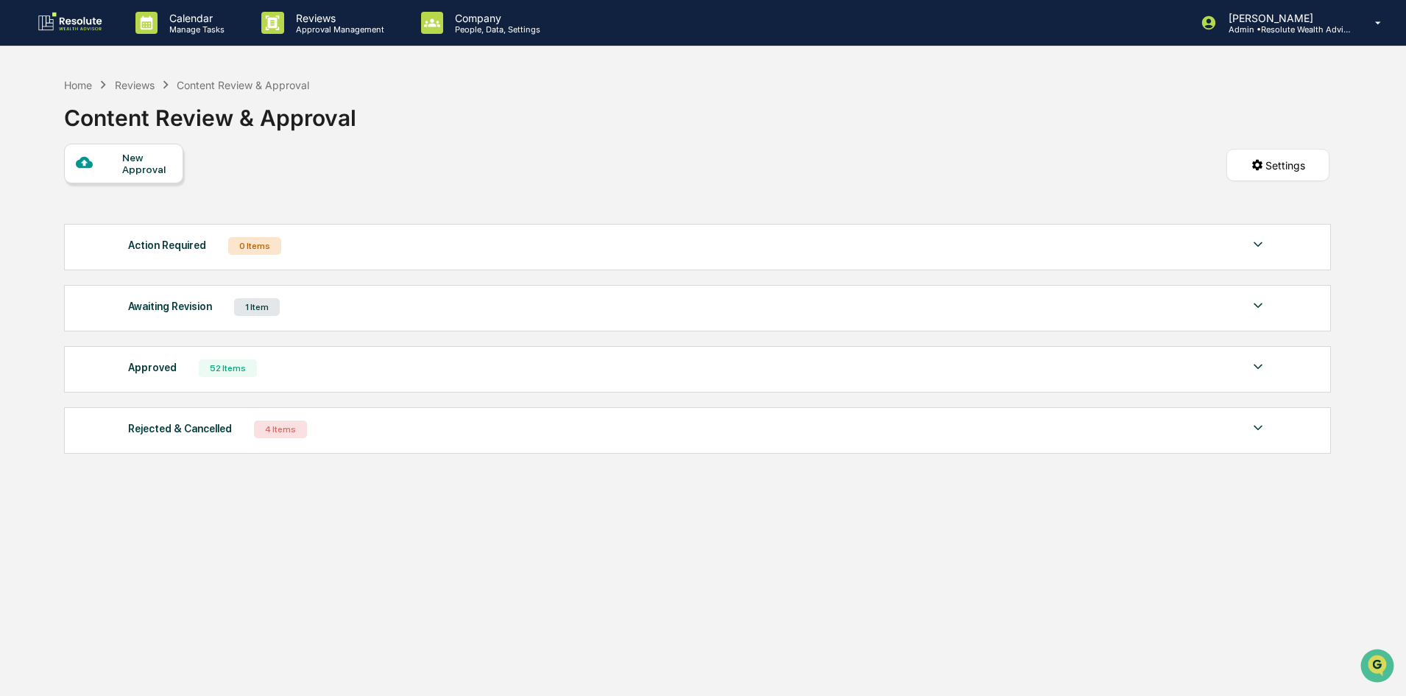
click at [76, 77] on div "Home Reviews Content Review & Approval" at bounding box center [186, 85] width 245 height 16
click at [77, 84] on div "Home" at bounding box center [78, 85] width 28 height 13
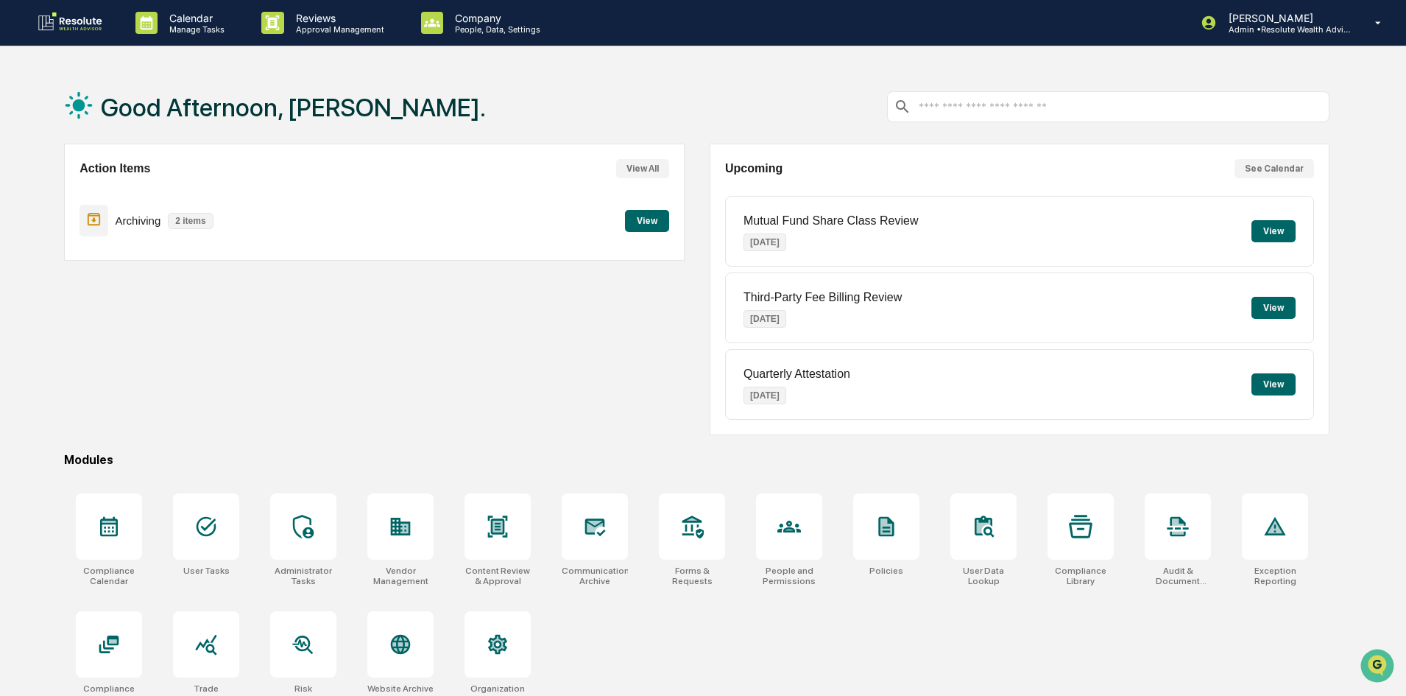
click at [656, 221] on button "View" at bounding box center [647, 221] width 44 height 22
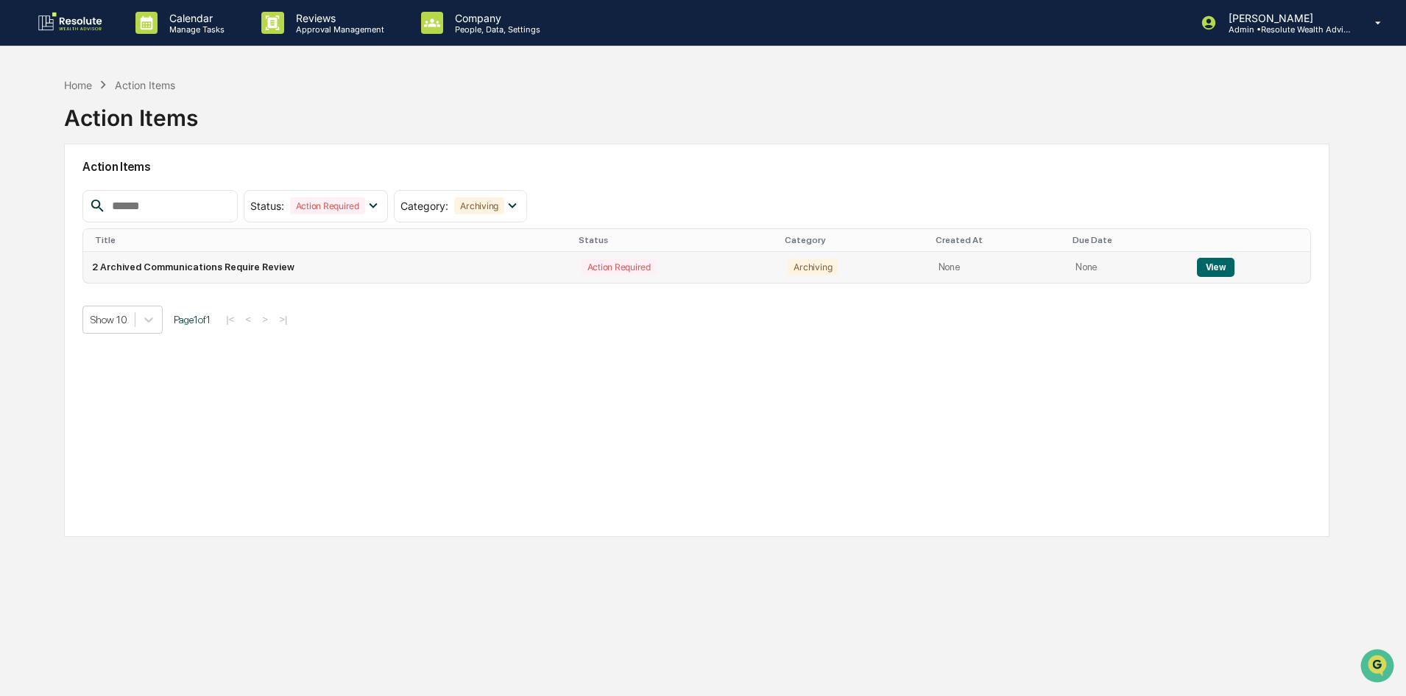
click at [1204, 260] on button "View" at bounding box center [1216, 267] width 38 height 19
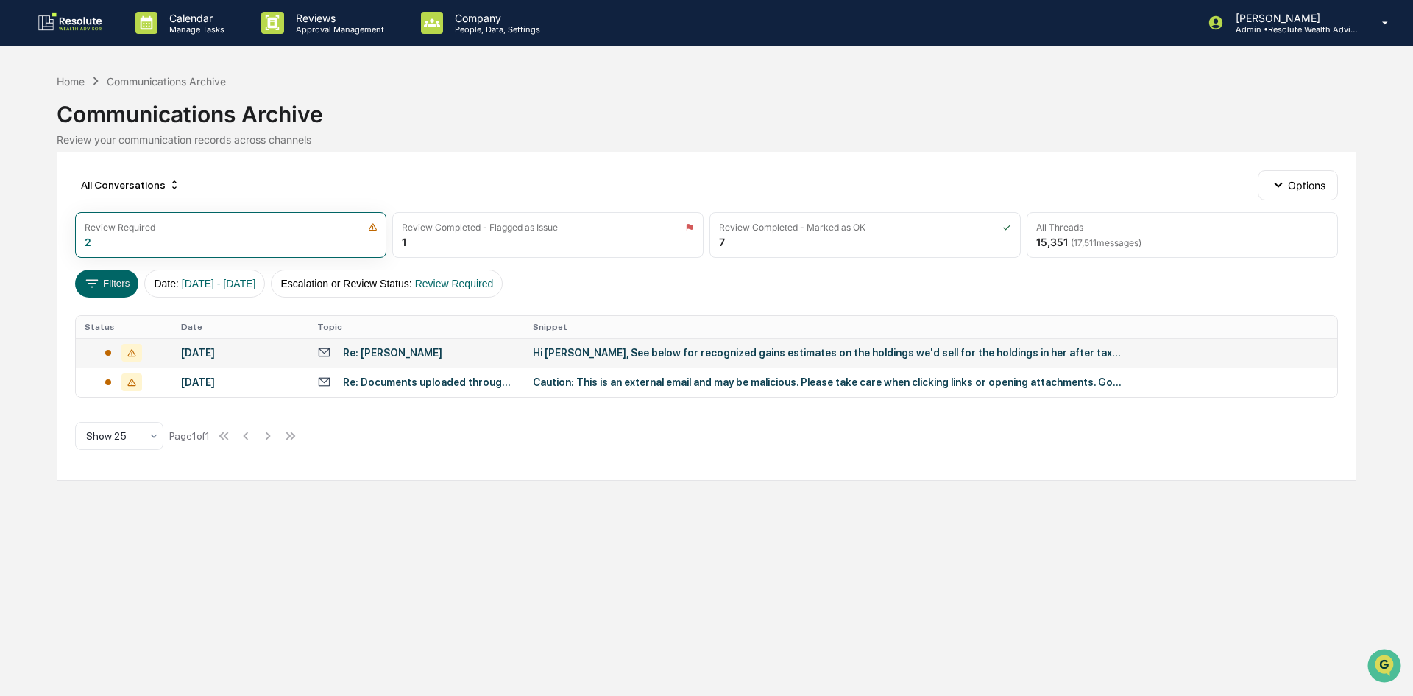
click at [649, 350] on div "Hi Jace, See below for recognized gains estimates on the holdings we'd sell for…" at bounding box center [827, 353] width 589 height 12
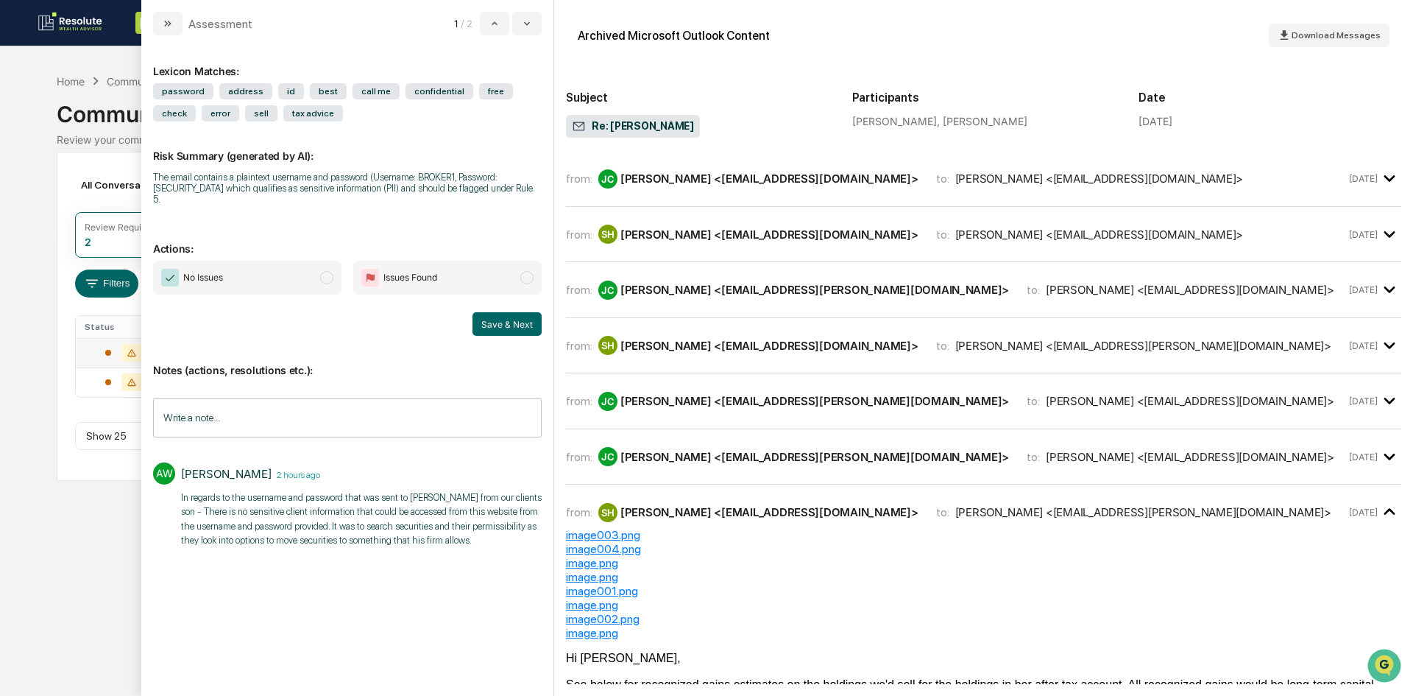
click at [328, 271] on span "modal" at bounding box center [326, 277] width 13 height 13
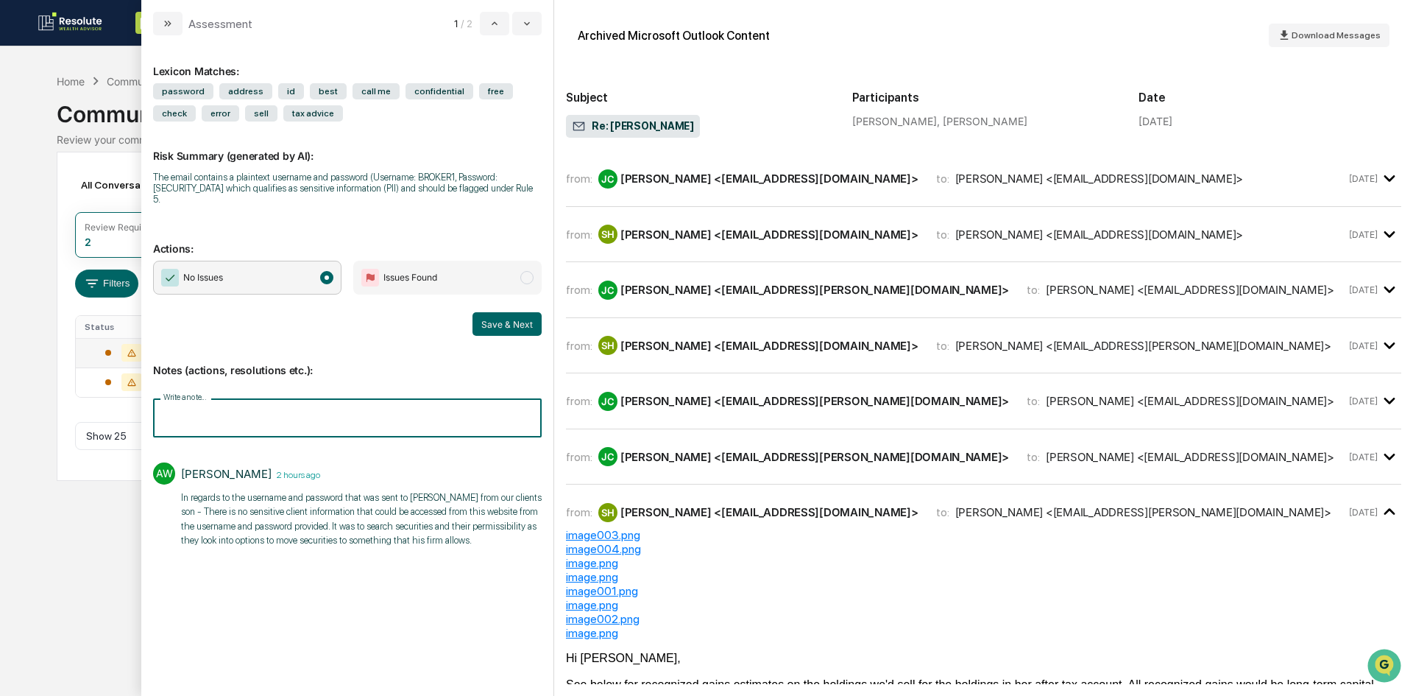
click at [311, 400] on input "Write a note..." at bounding box center [347, 417] width 389 height 39
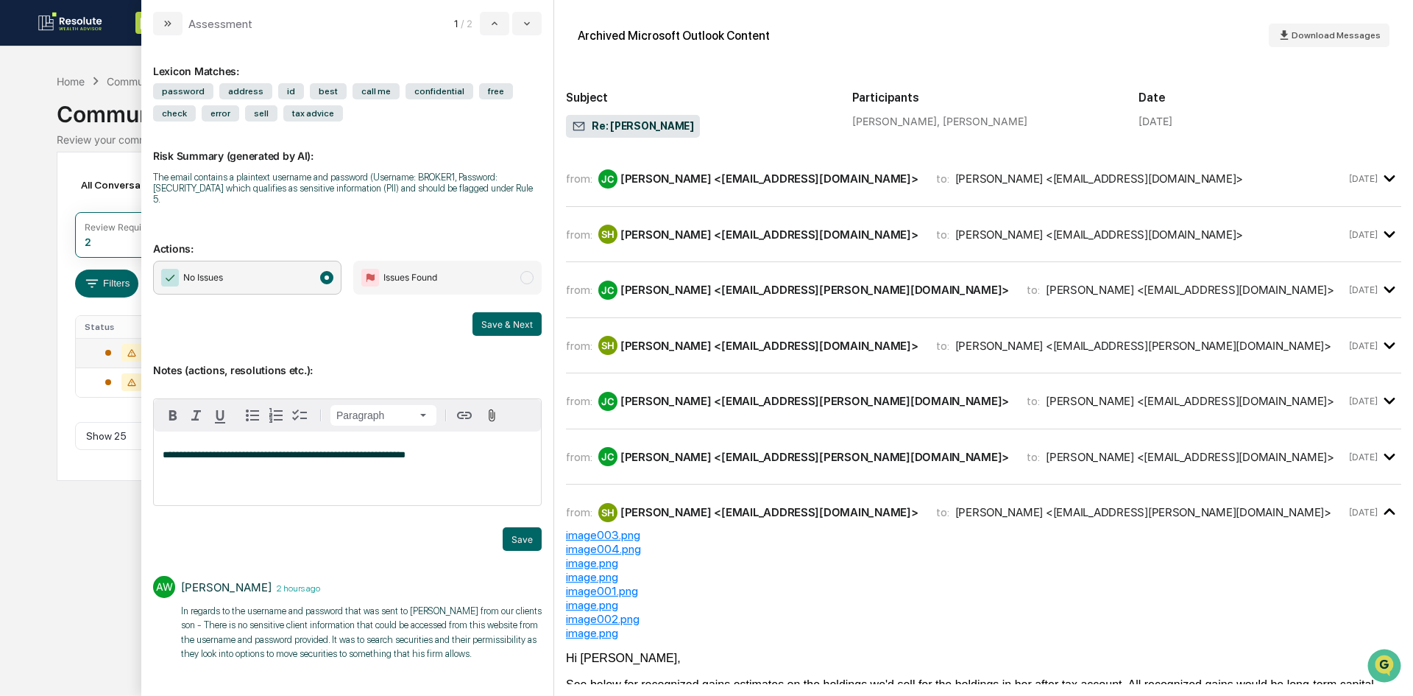
click at [297, 450] on span "**********" at bounding box center [284, 455] width 243 height 10
click at [529, 532] on button "Save" at bounding box center [522, 539] width 39 height 24
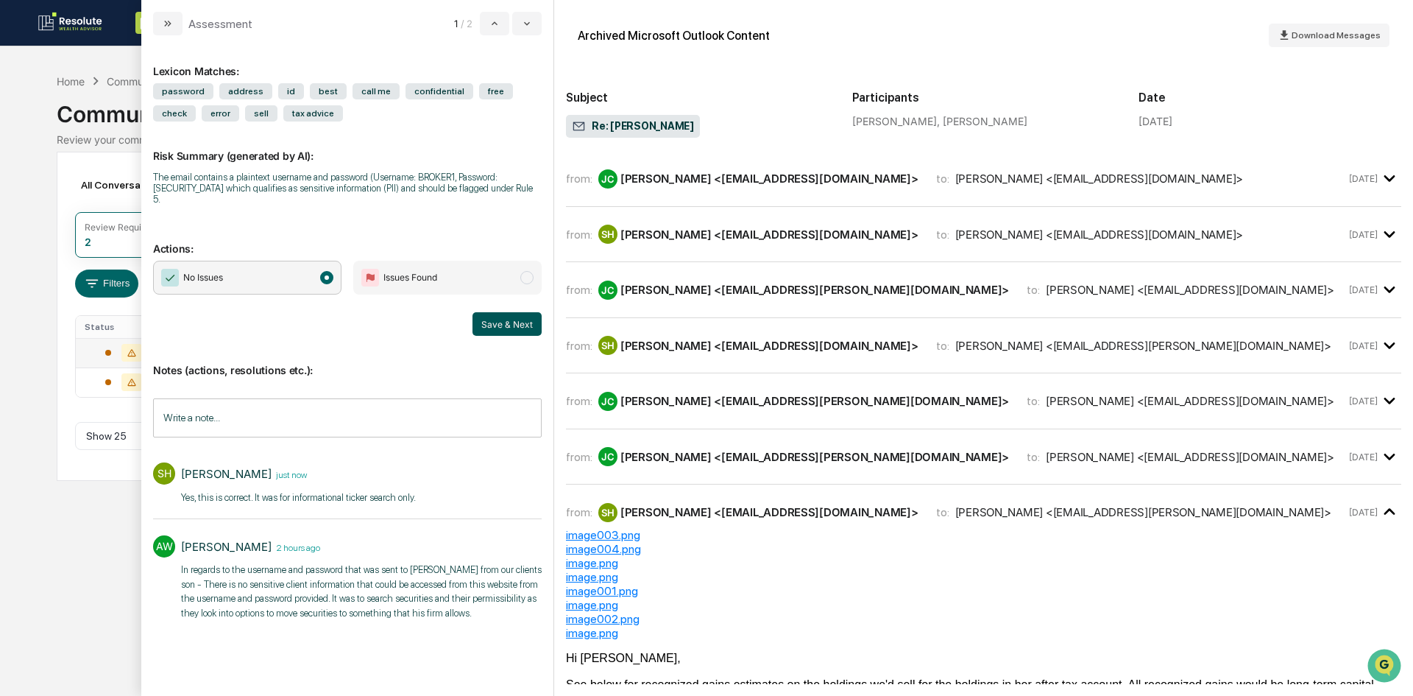
click at [504, 317] on button "Save & Next" at bounding box center [507, 324] width 69 height 24
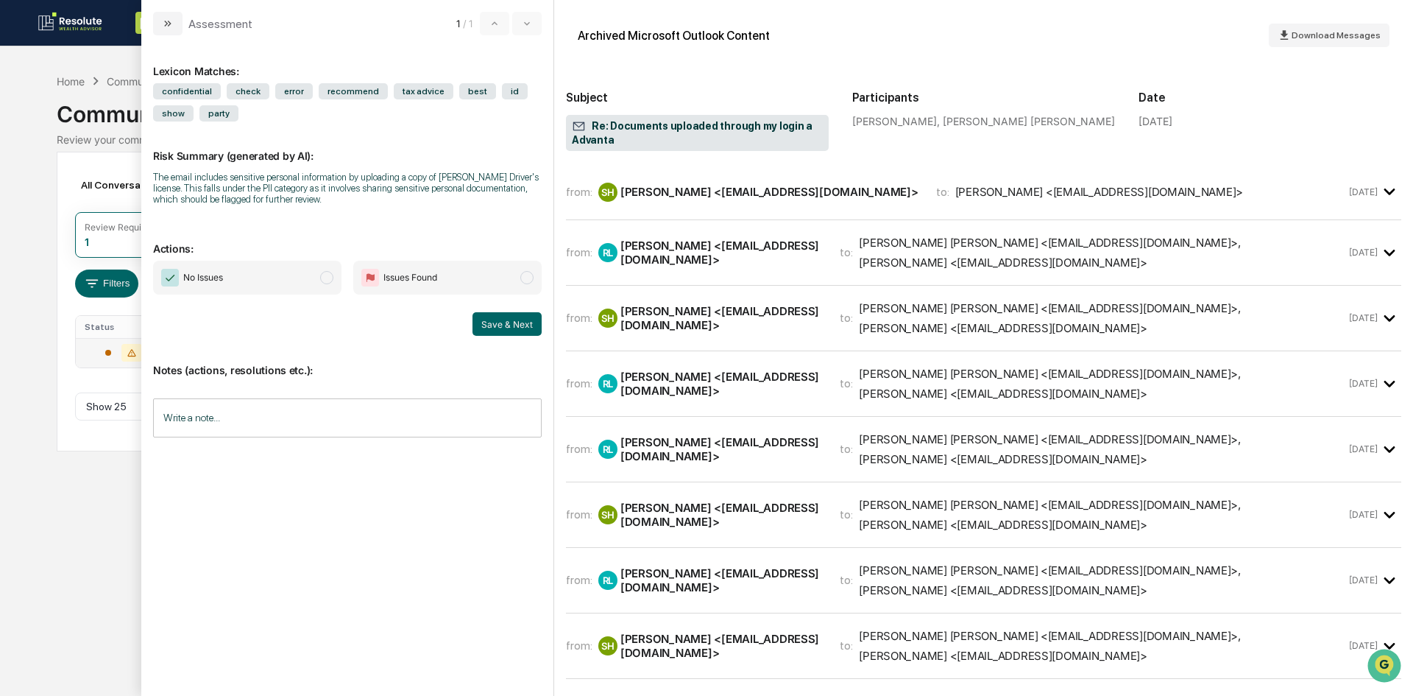
click at [1384, 187] on icon "modal" at bounding box center [1390, 192] width 24 height 24
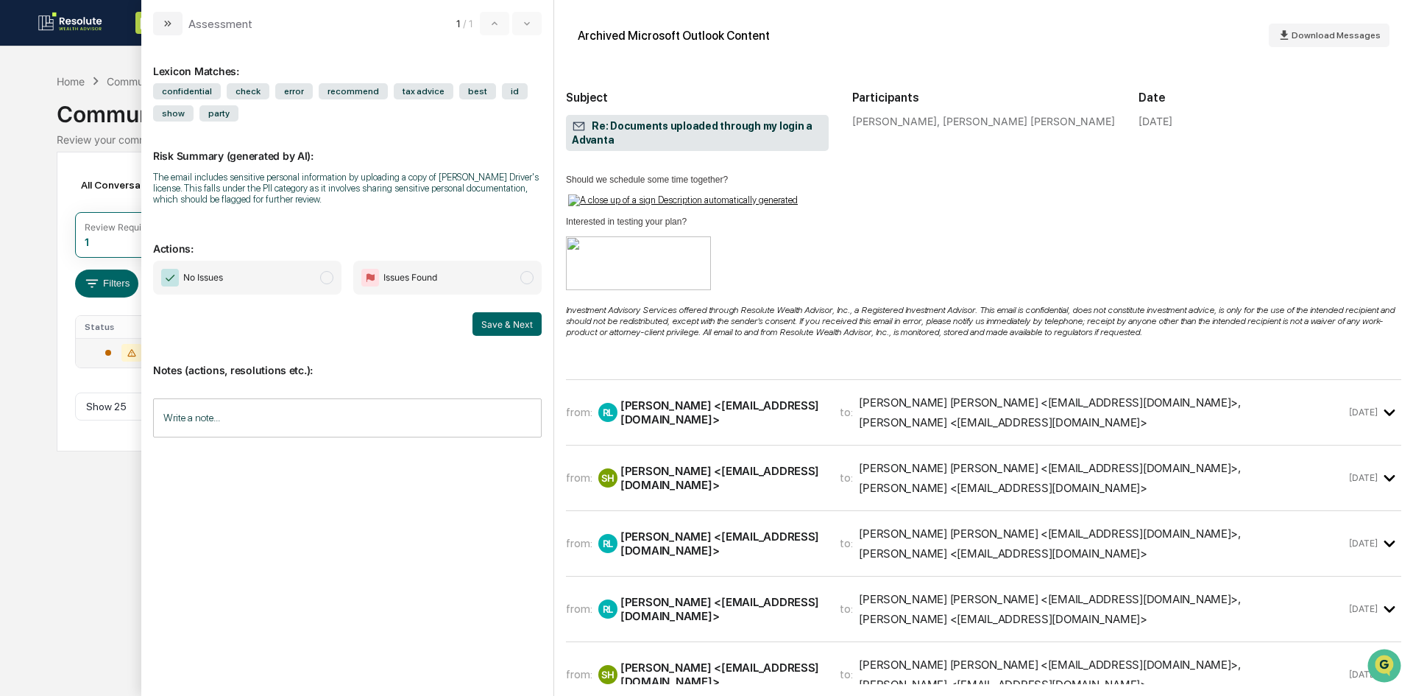
scroll to position [368, 0]
click at [1385, 399] on icon "modal" at bounding box center [1390, 411] width 24 height 24
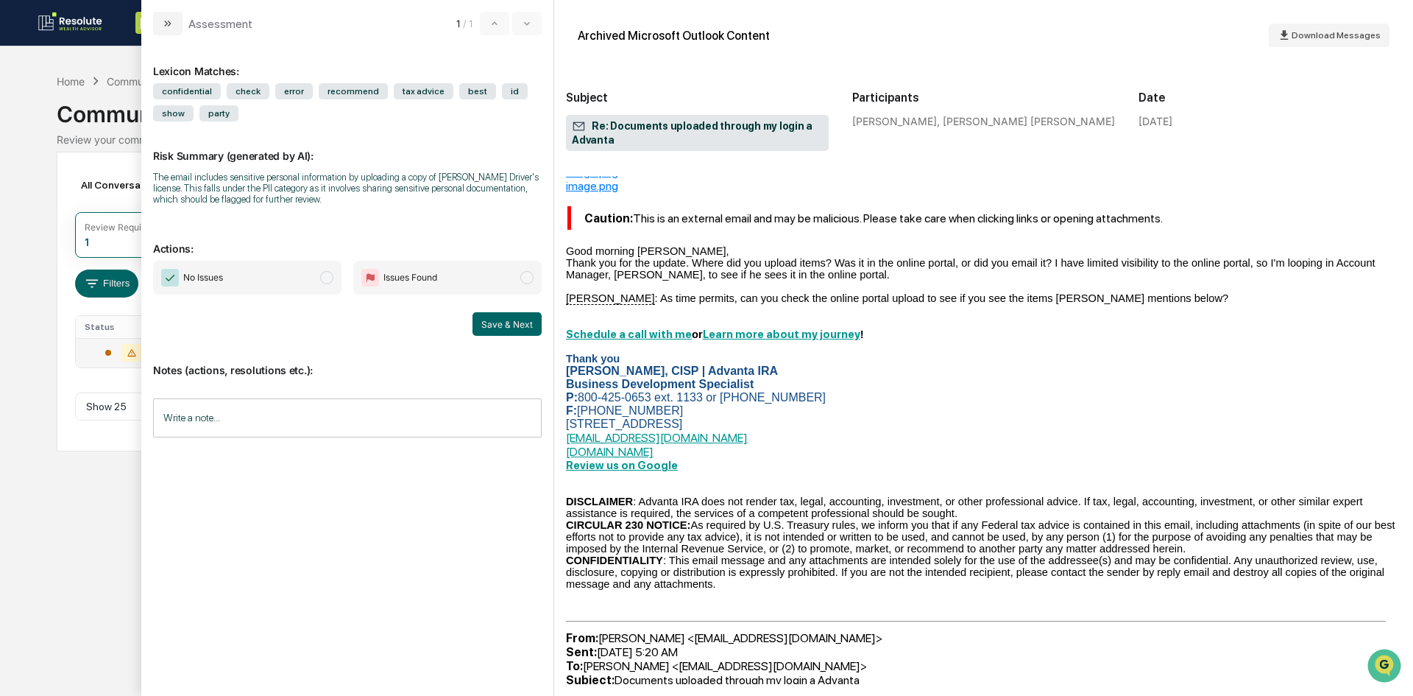
scroll to position [810, 0]
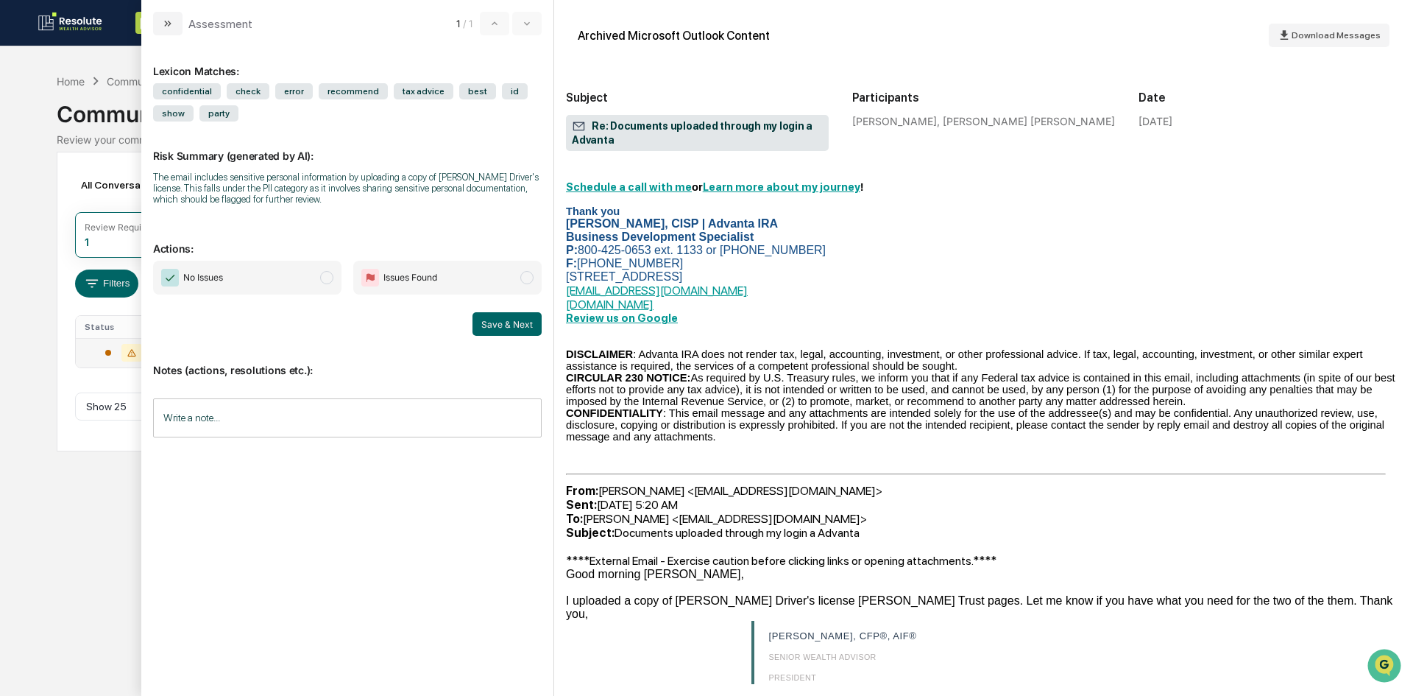
click at [333, 272] on span "No Issues" at bounding box center [247, 278] width 188 height 34
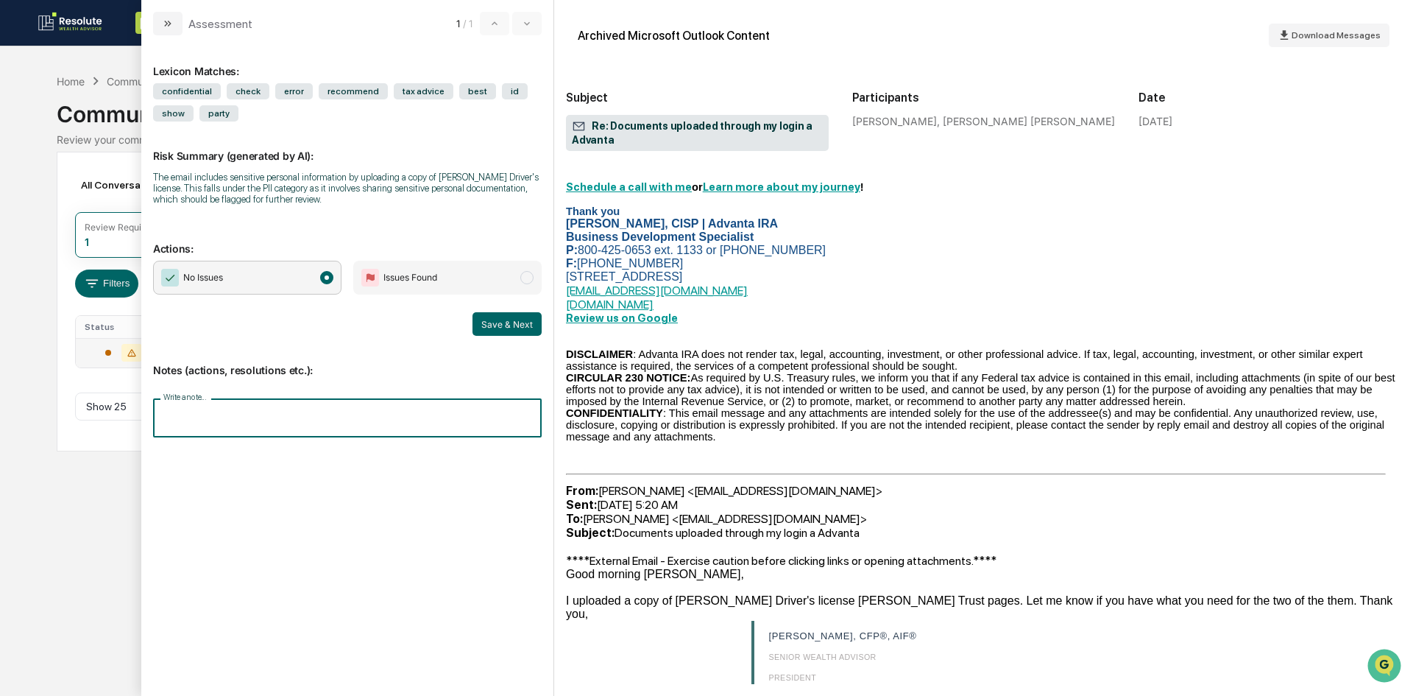
click at [211, 420] on input "Write a note..." at bounding box center [347, 417] width 389 height 39
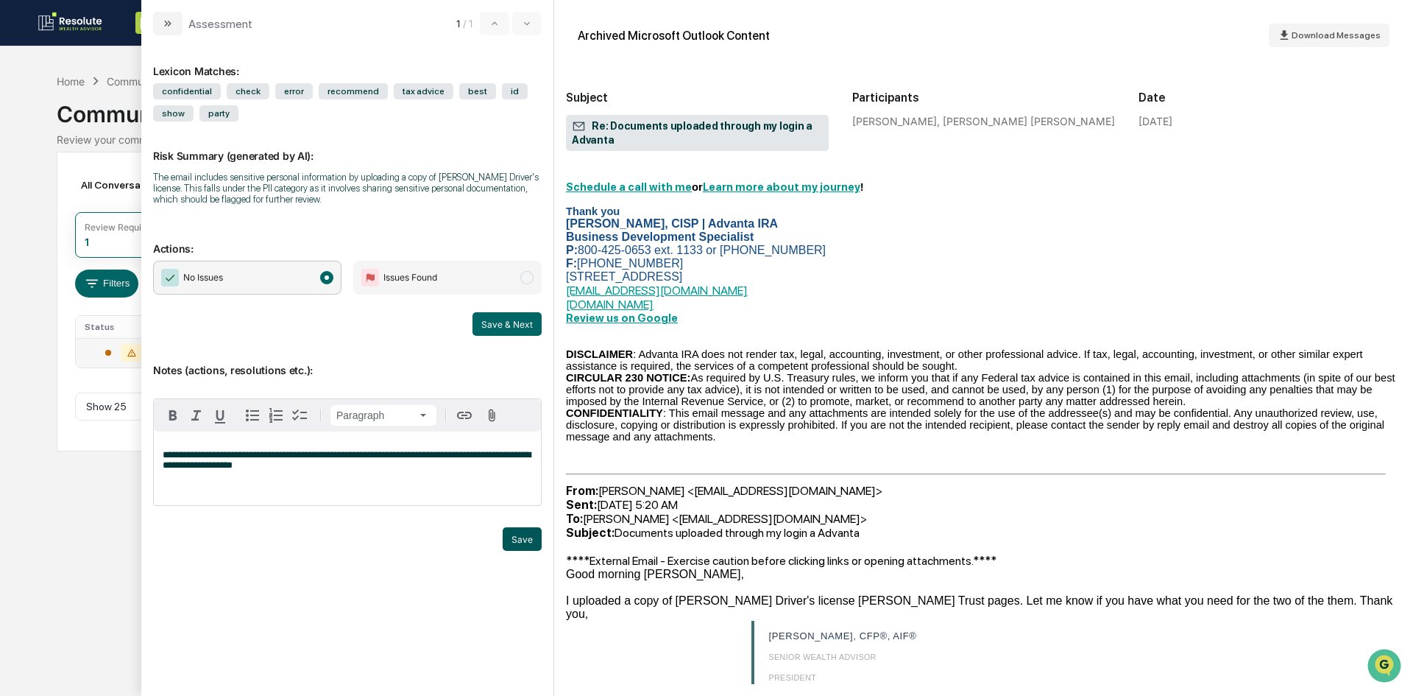
click at [528, 541] on button "Save" at bounding box center [522, 539] width 39 height 24
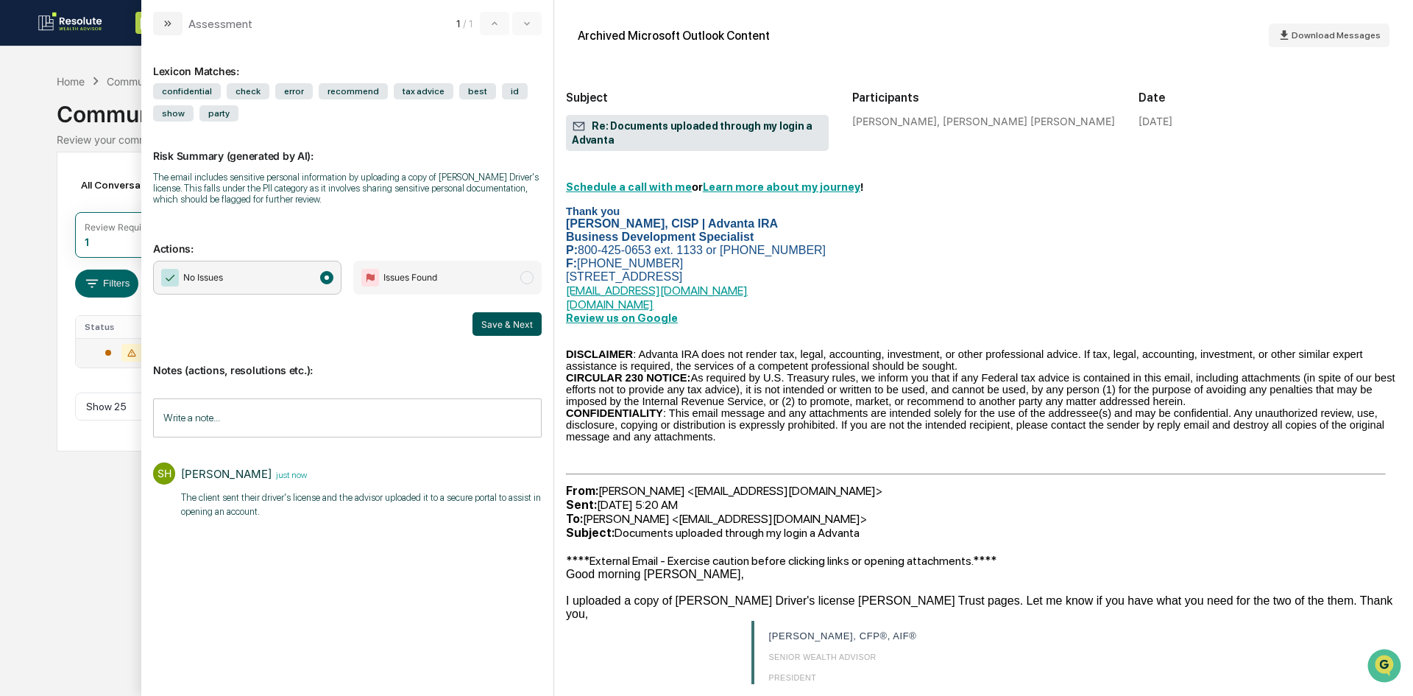
click at [509, 316] on button "Save & Next" at bounding box center [507, 324] width 69 height 24
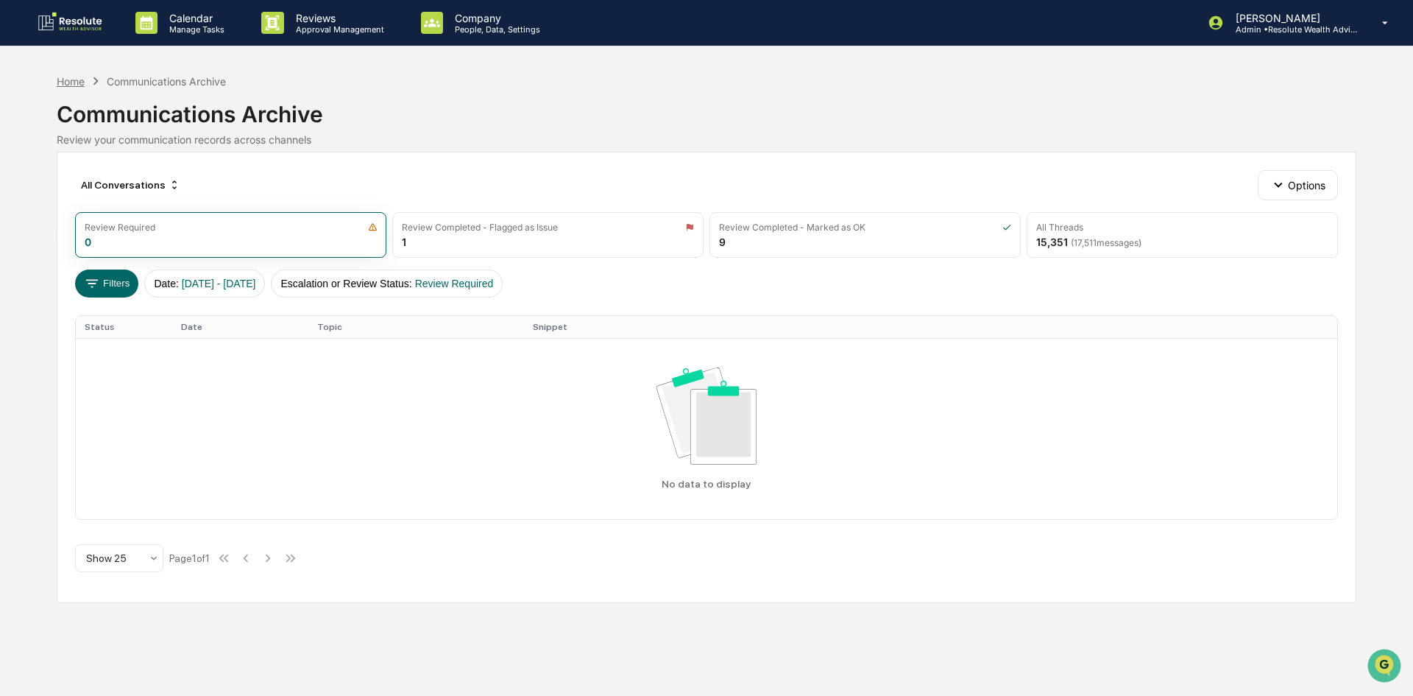
click at [71, 84] on div "Home" at bounding box center [71, 81] width 28 height 13
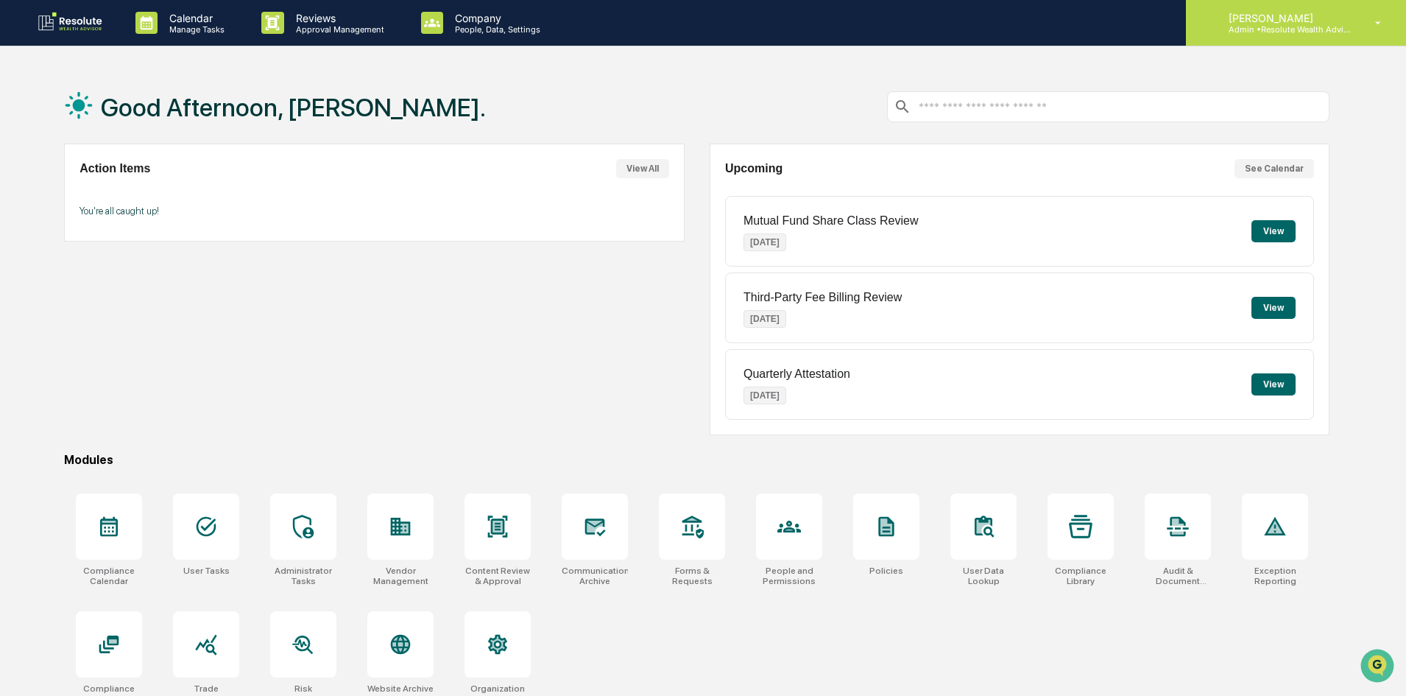
click at [1315, 17] on p "[PERSON_NAME]" at bounding box center [1285, 18] width 137 height 13
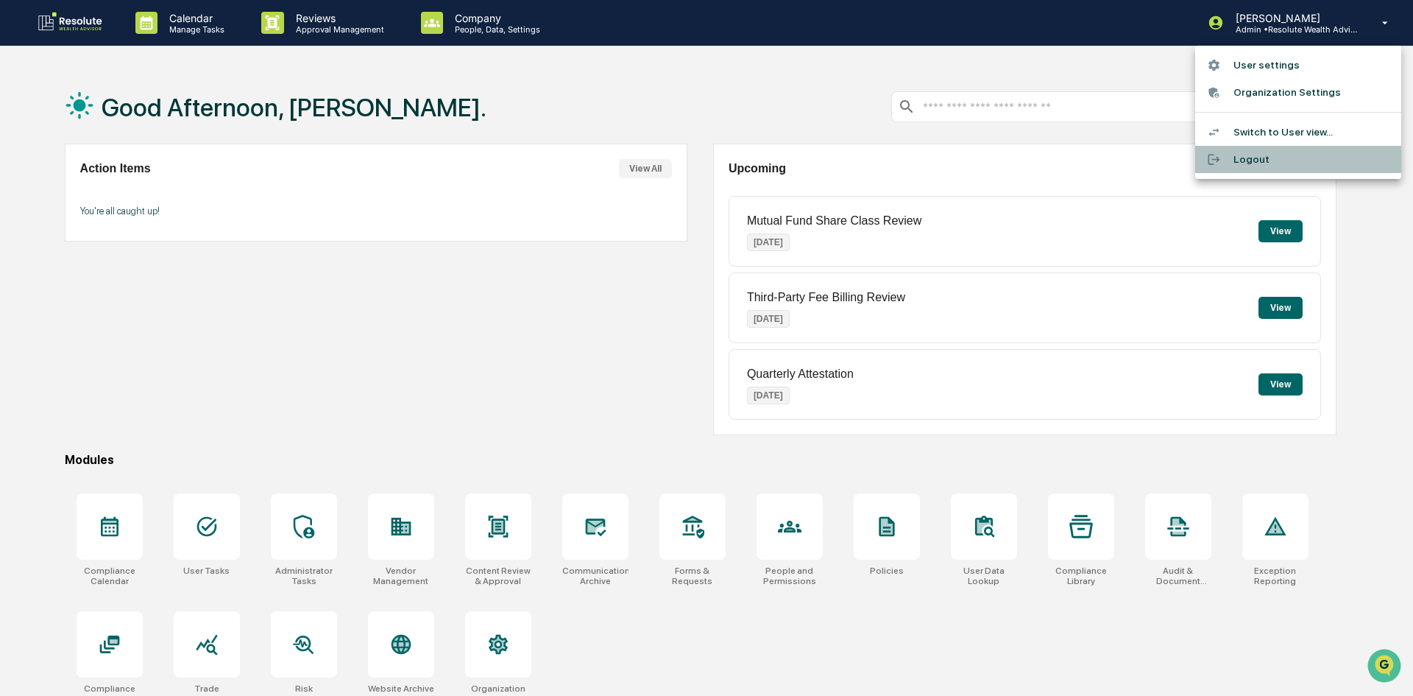
click at [1243, 156] on li "Logout" at bounding box center [1298, 159] width 206 height 27
